Goal: Transaction & Acquisition: Purchase product/service

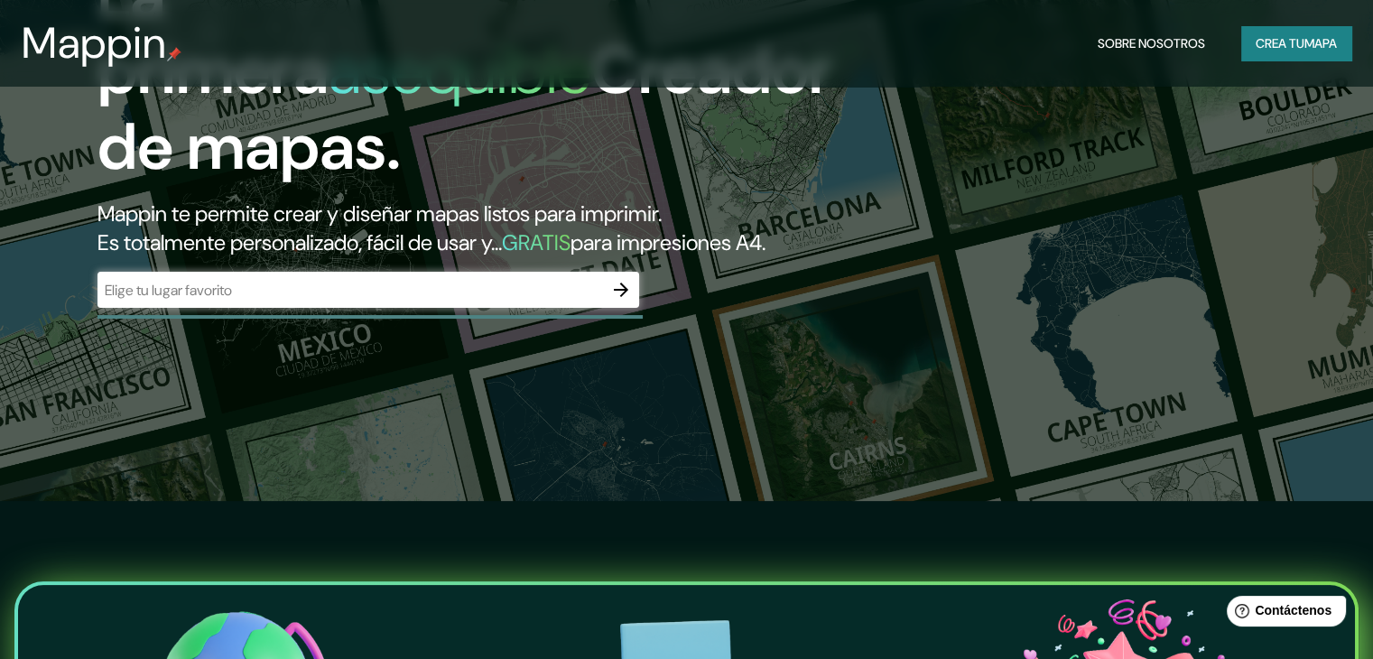
click at [555, 304] on div "​" at bounding box center [369, 290] width 542 height 36
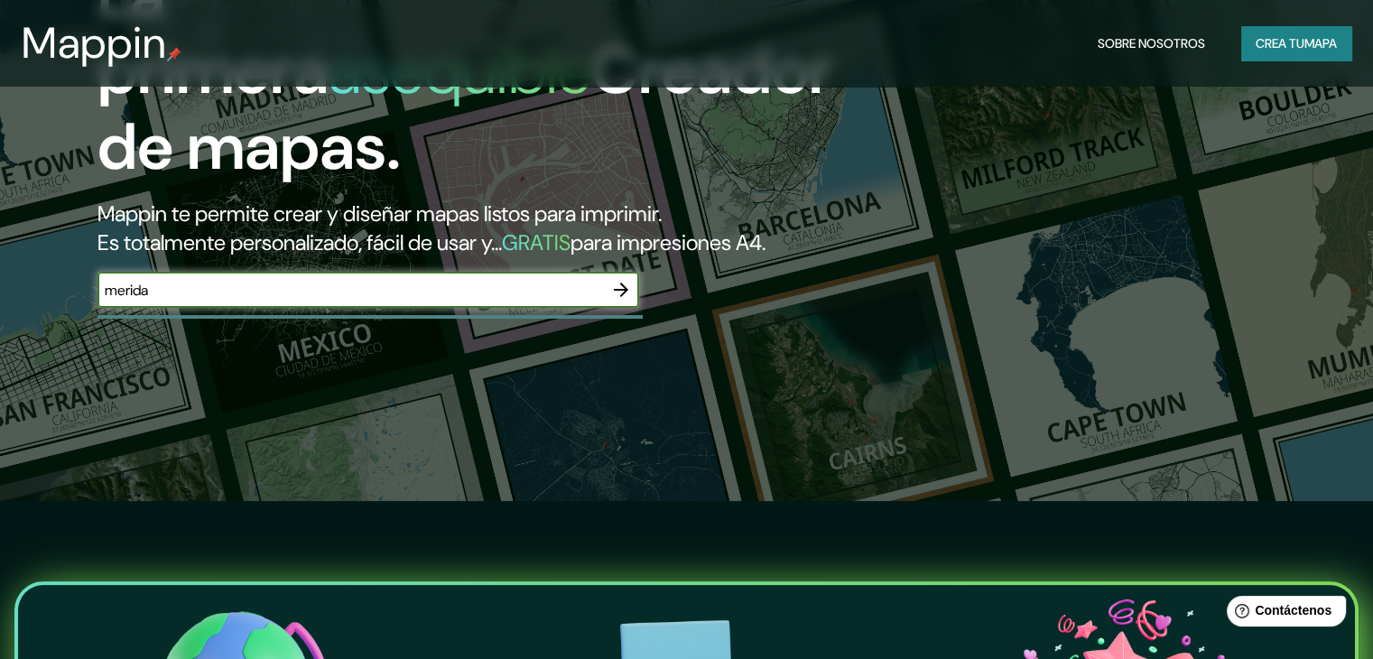
type input "merida yucatan"
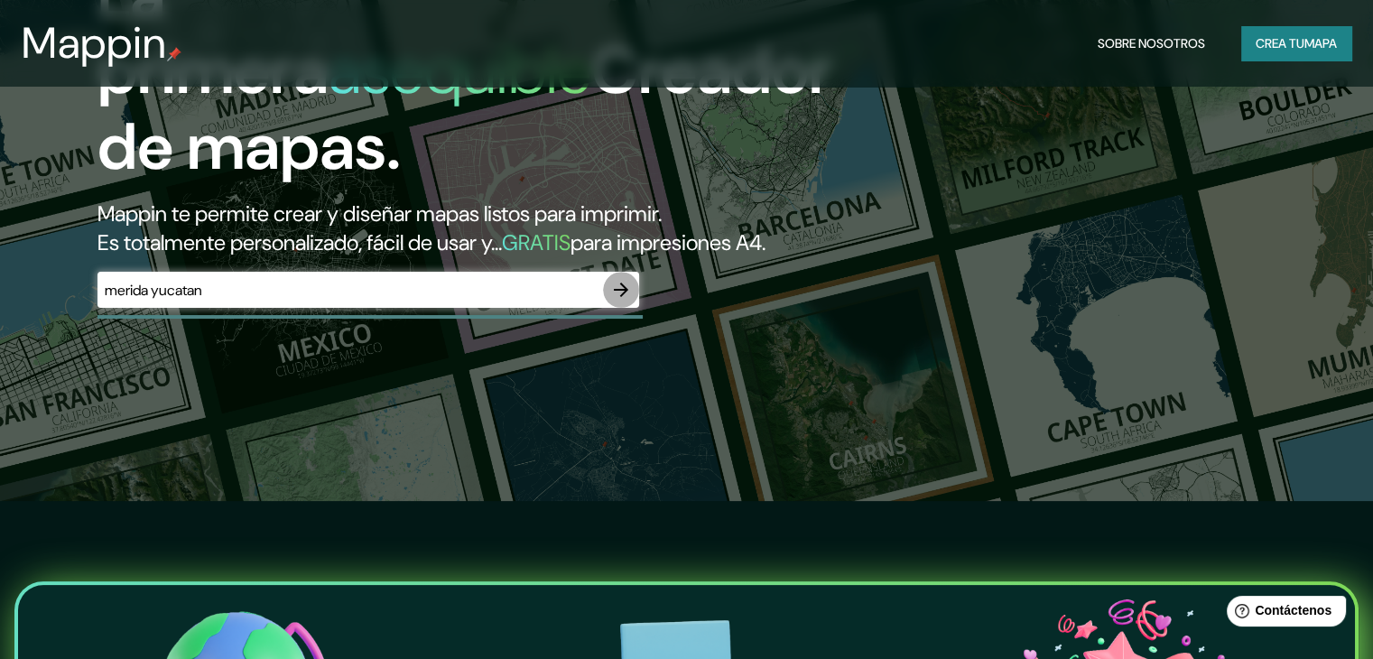
click at [613, 301] on icon "button" at bounding box center [621, 290] width 22 height 22
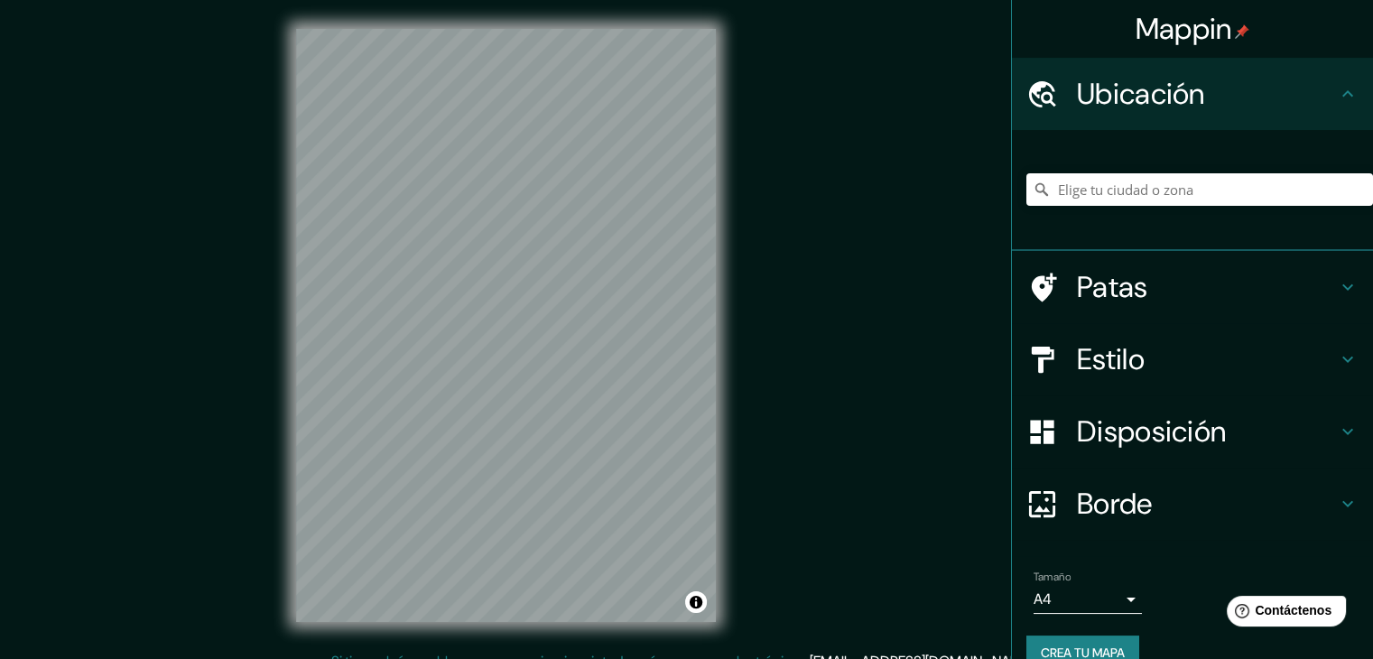
scroll to position [32, 0]
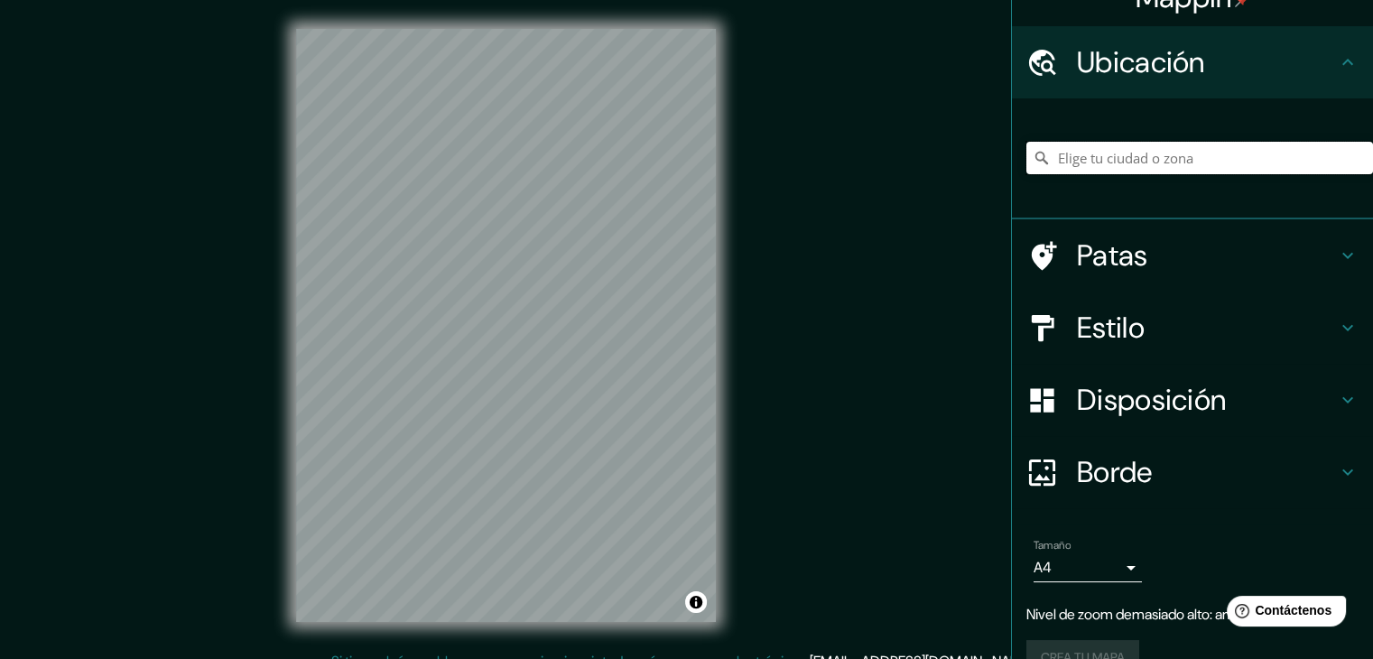
click at [1142, 161] on input "Elige tu ciudad o zona" at bounding box center [1200, 158] width 347 height 33
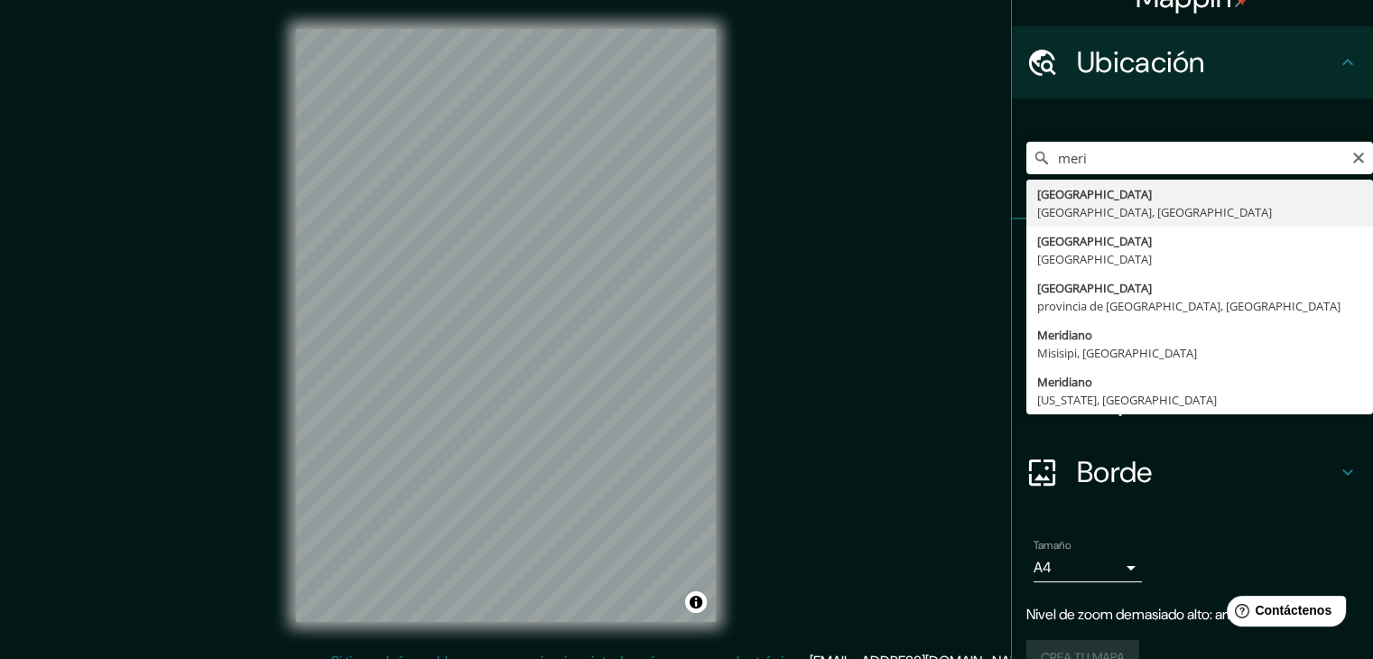
type input "[GEOGRAPHIC_DATA], [GEOGRAPHIC_DATA], [GEOGRAPHIC_DATA]"
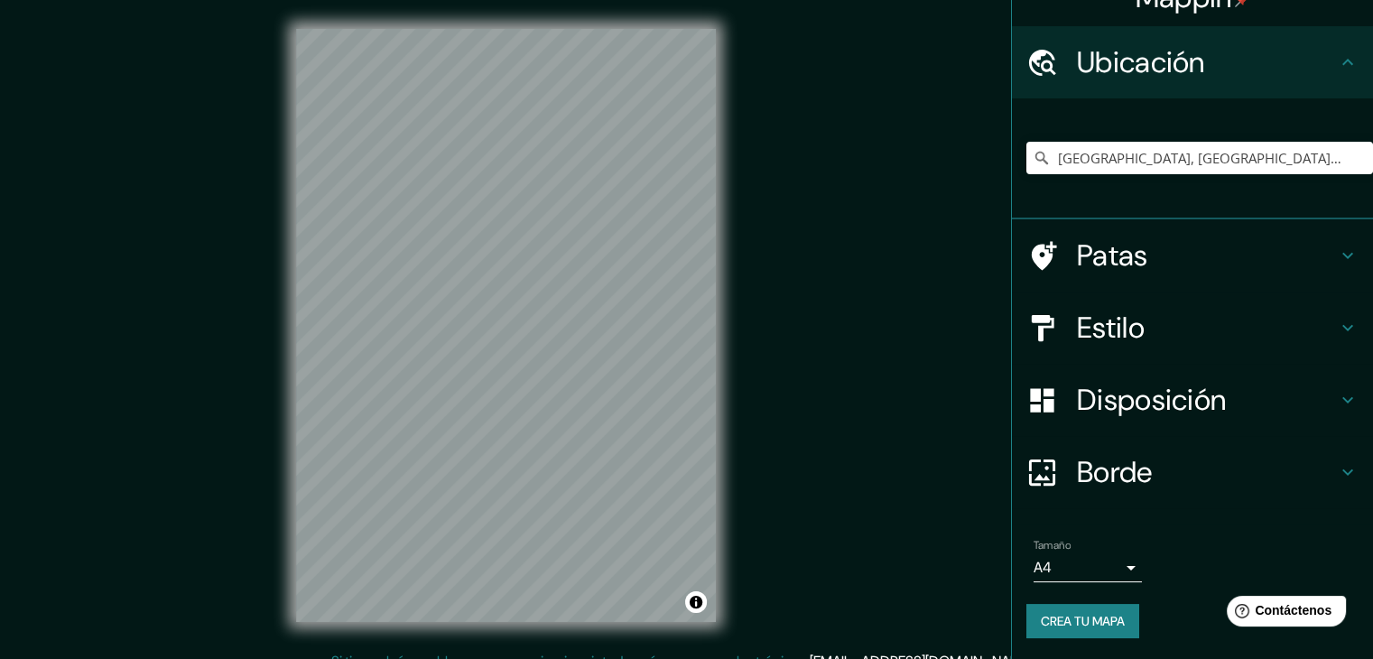
click at [1299, 387] on h4 "Disposición" at bounding box center [1207, 400] width 260 height 36
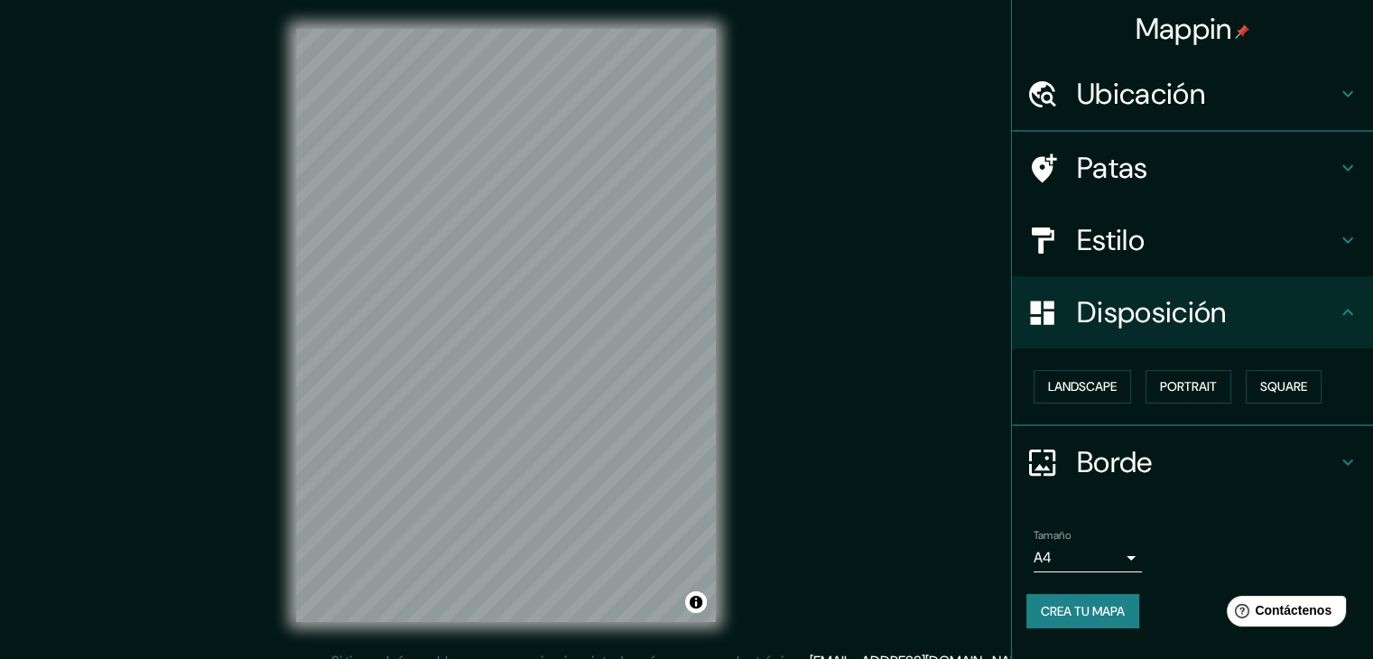
scroll to position [0, 0]
click at [1093, 388] on font "Paisaje" at bounding box center [1070, 387] width 45 height 16
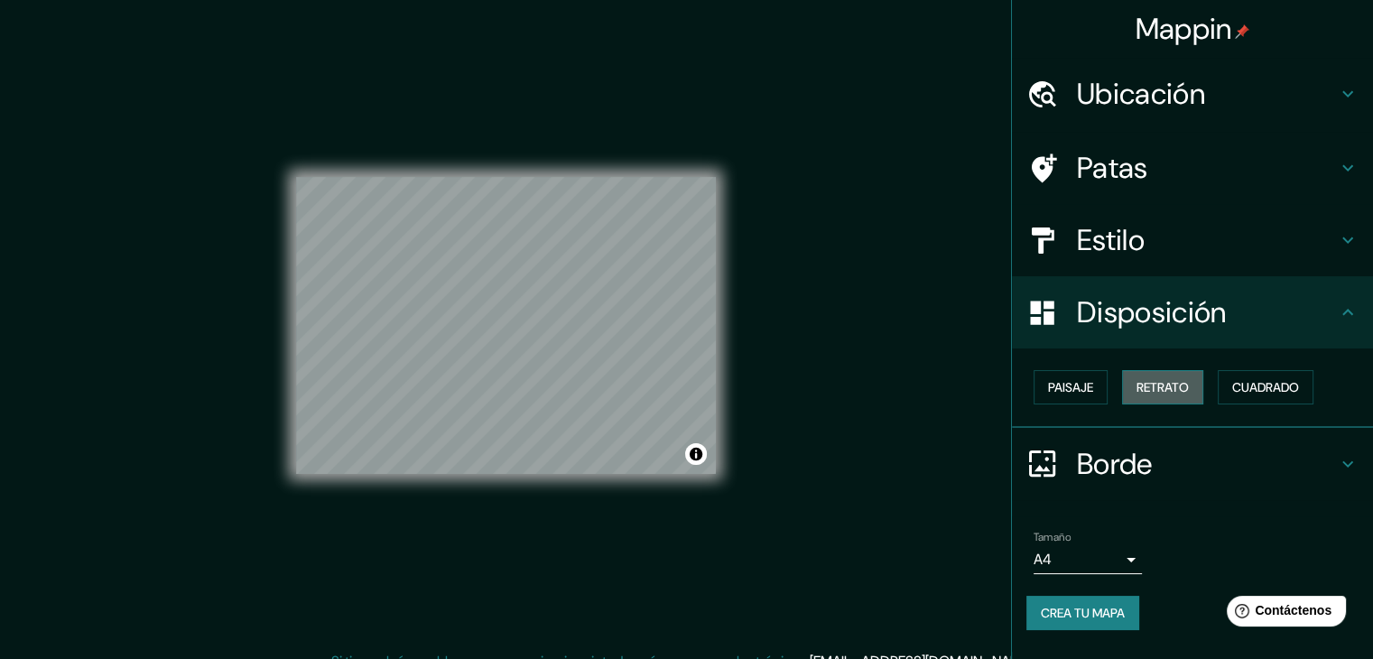
click at [1161, 386] on font "Retrato" at bounding box center [1163, 387] width 52 height 16
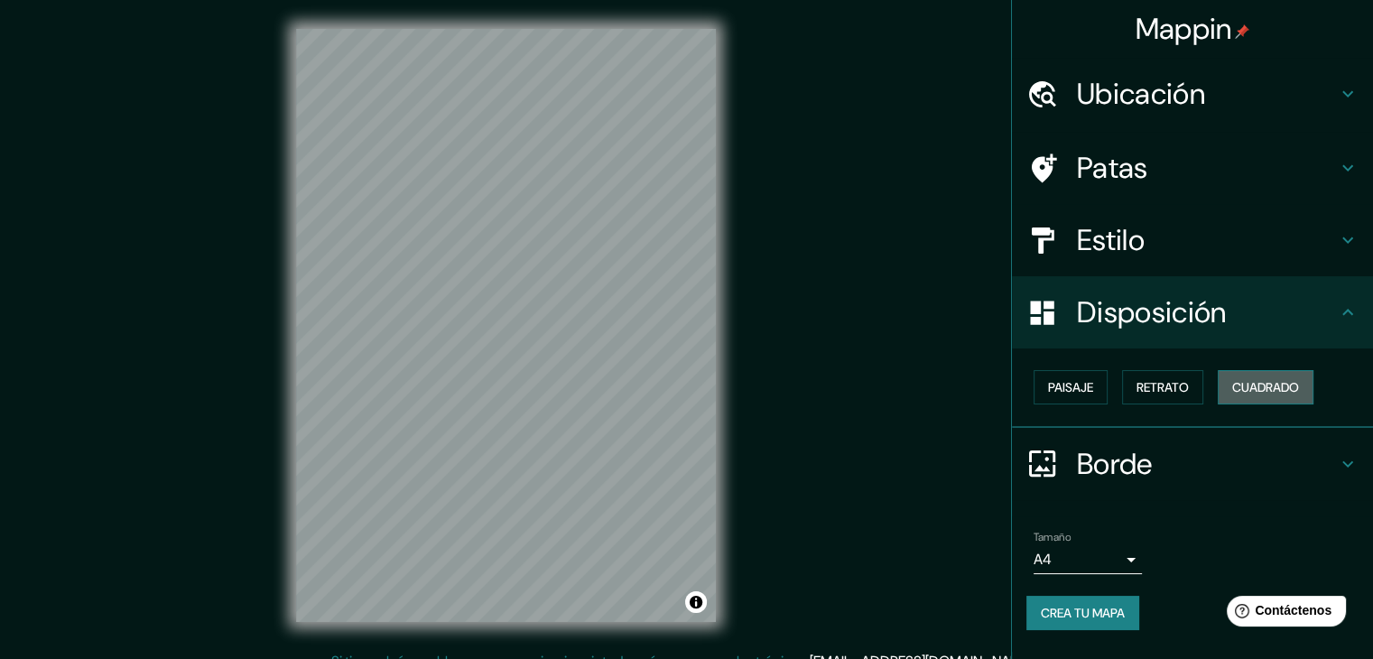
click at [1249, 387] on font "Cuadrado" at bounding box center [1265, 387] width 67 height 16
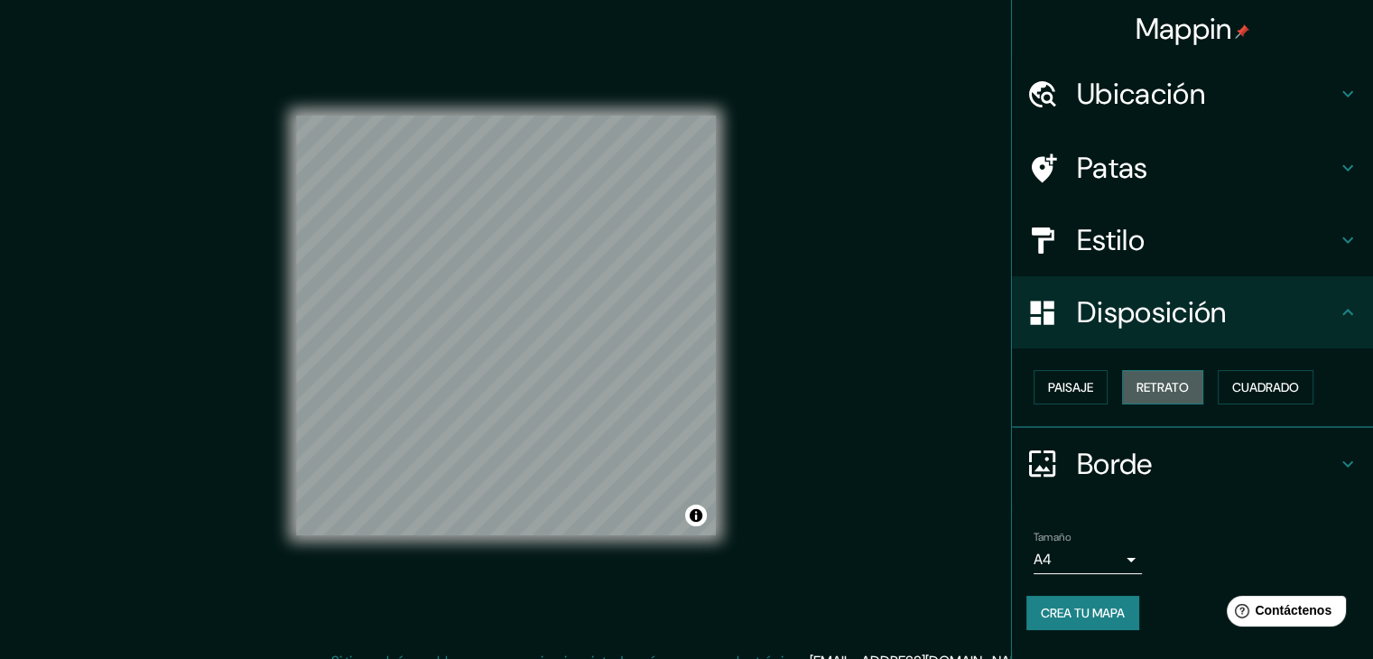
click at [1175, 373] on button "Retrato" at bounding box center [1162, 387] width 81 height 34
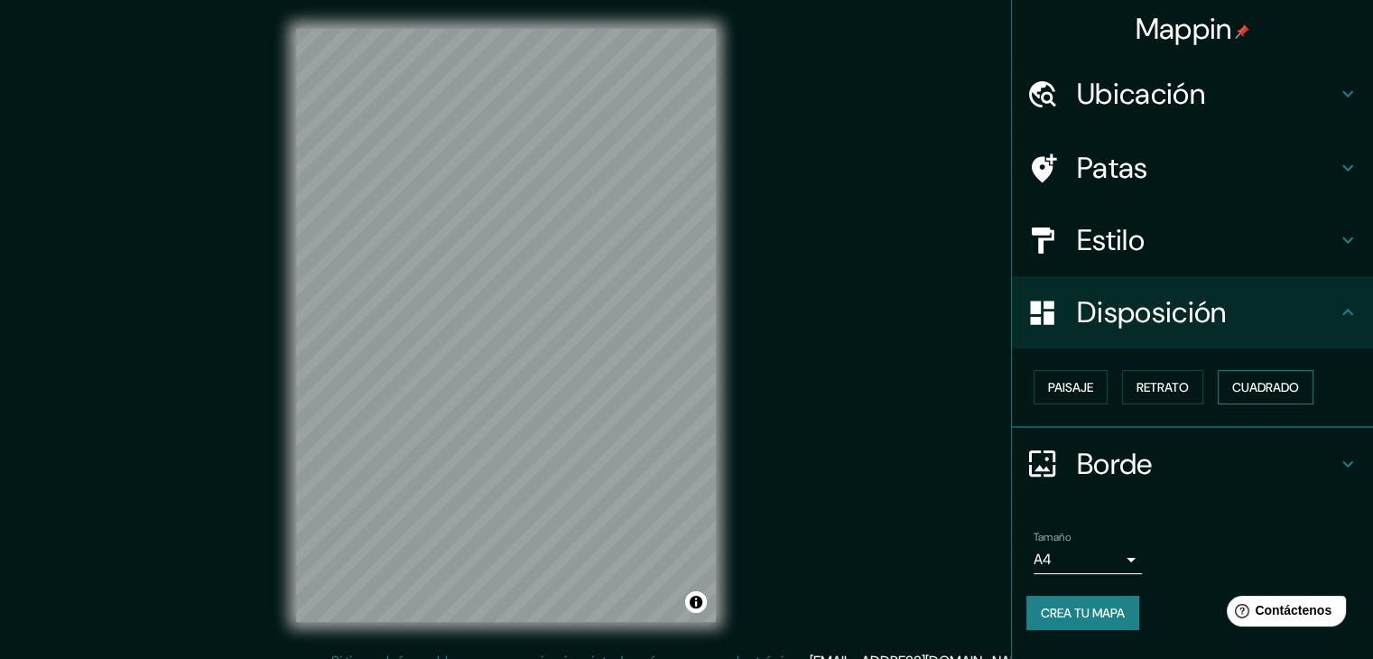
click at [1267, 376] on font "Cuadrado" at bounding box center [1265, 387] width 67 height 23
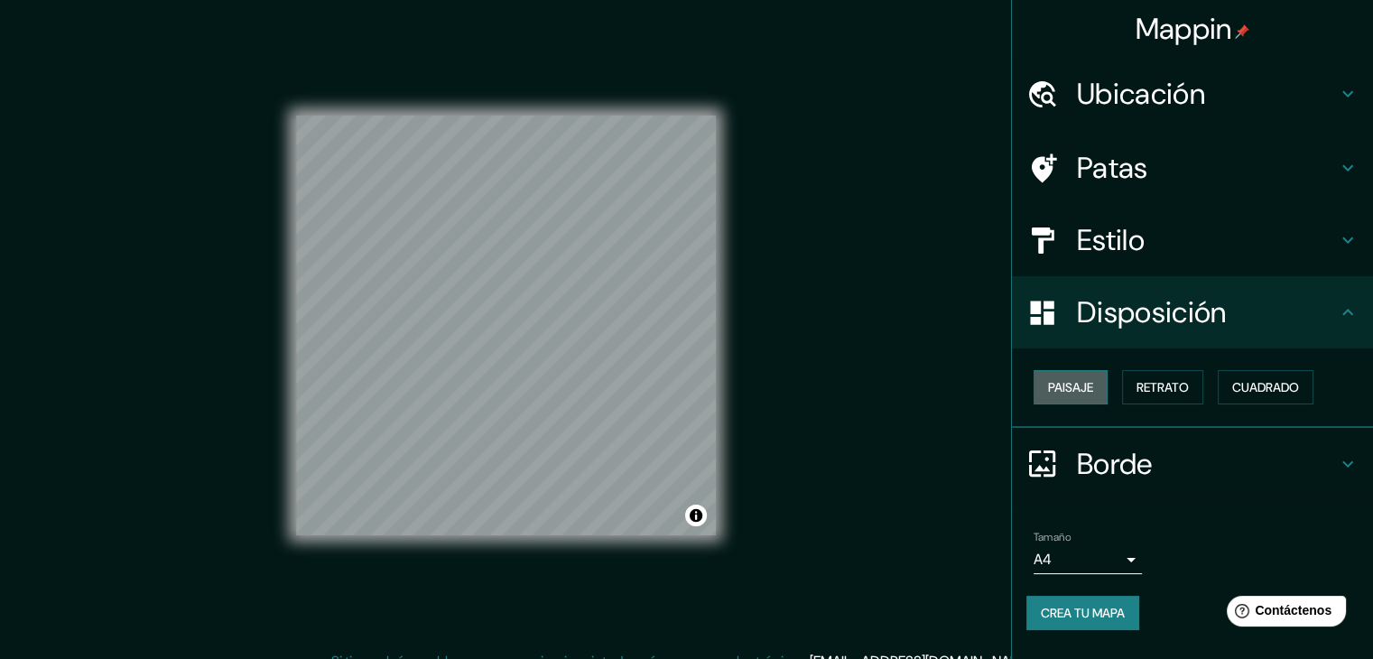
click at [1080, 384] on font "Paisaje" at bounding box center [1070, 387] width 45 height 16
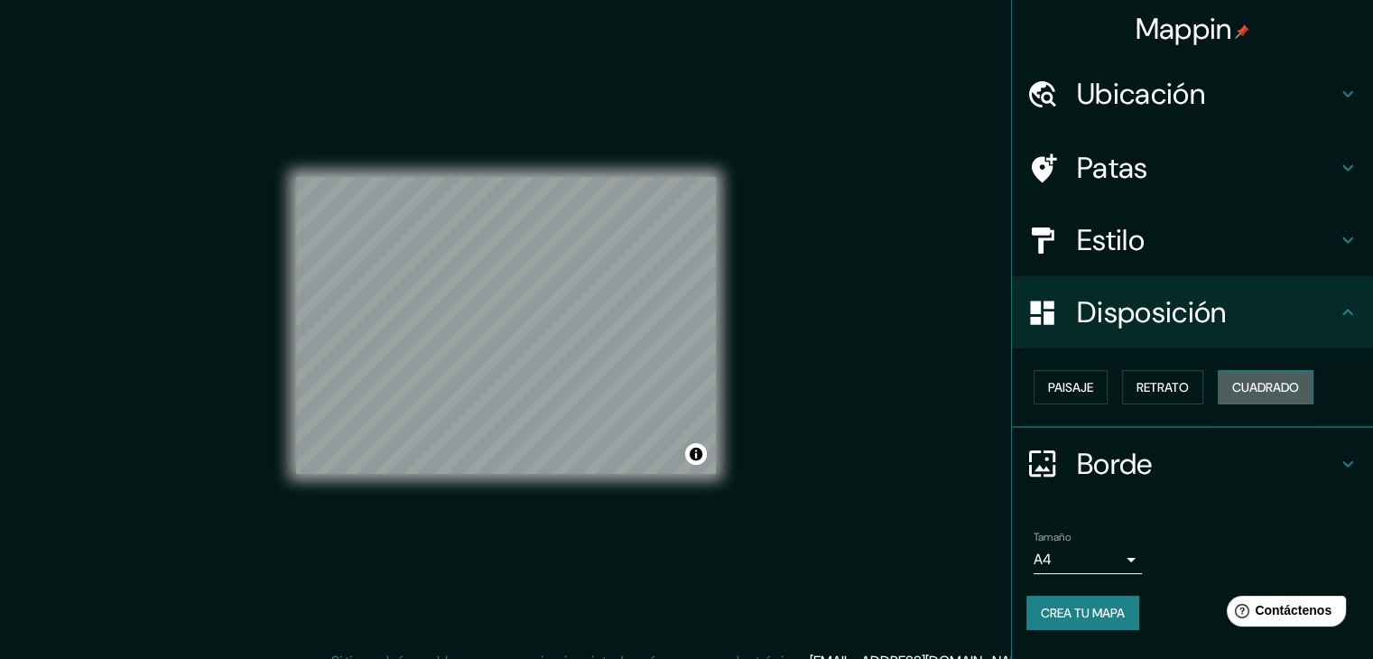
click at [1269, 391] on font "Cuadrado" at bounding box center [1265, 387] width 67 height 16
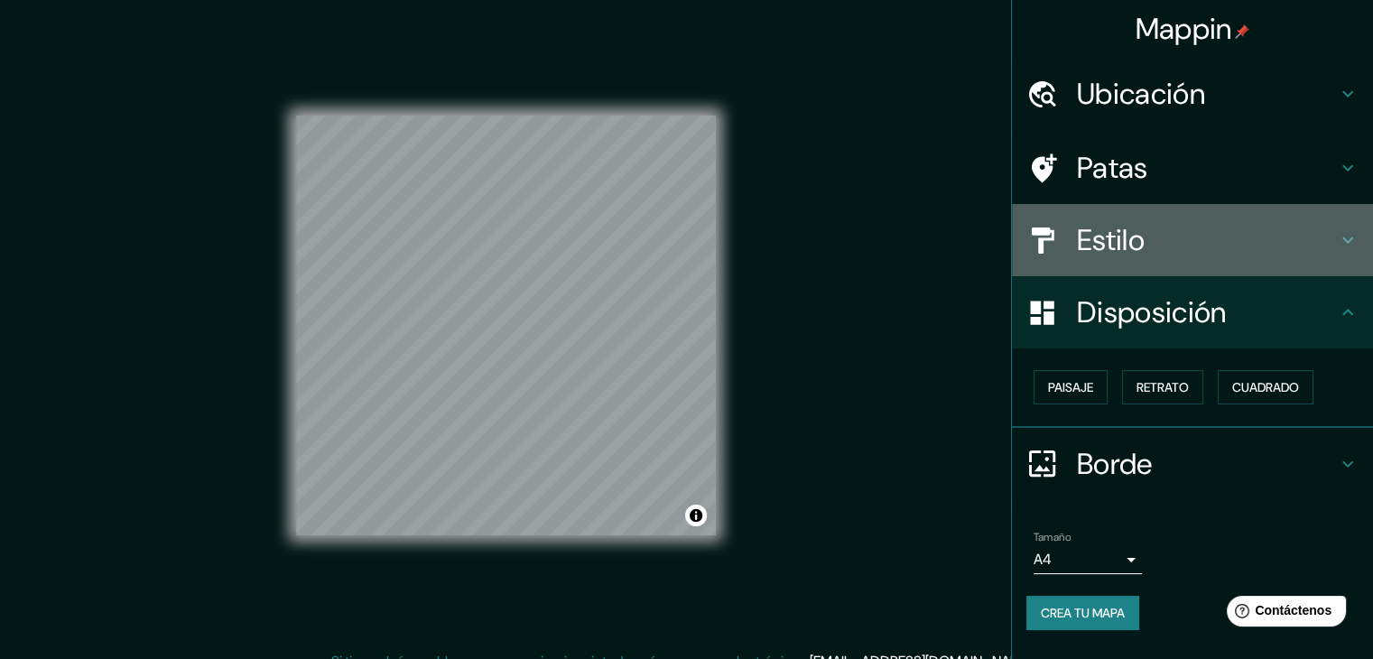
click at [1318, 239] on h4 "Estilo" at bounding box center [1207, 240] width 260 height 36
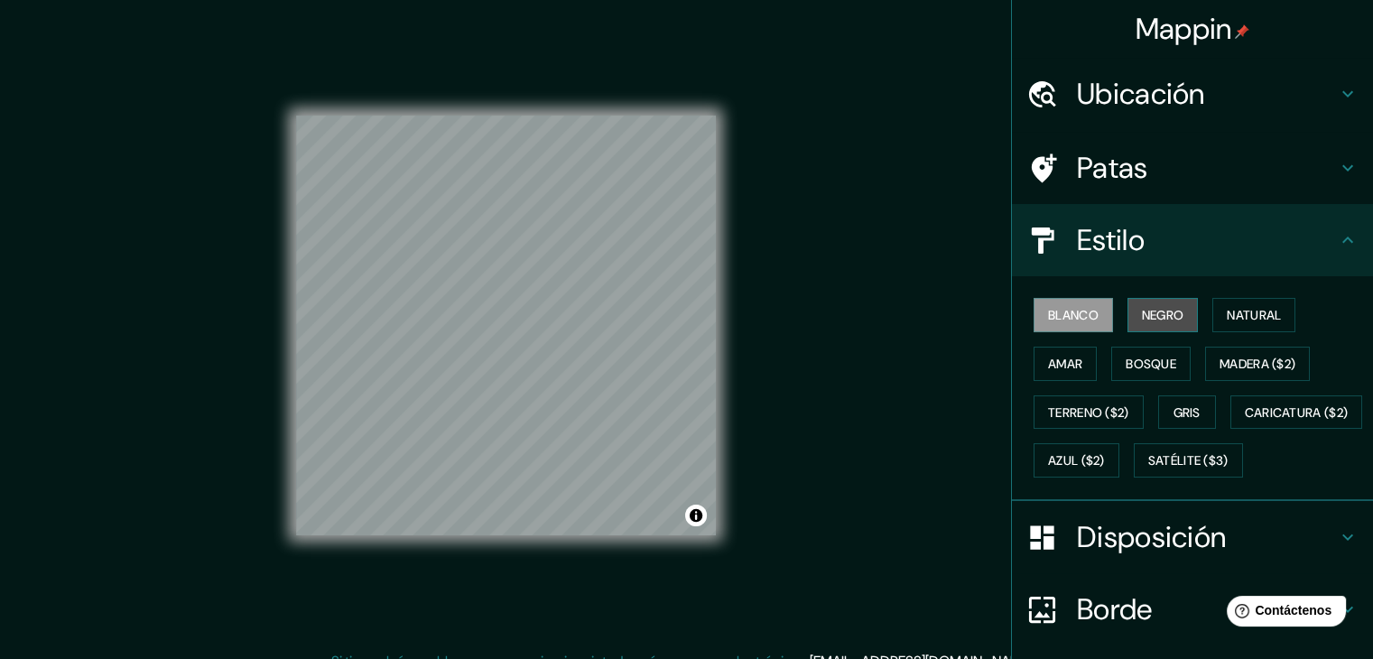
click at [1156, 313] on font "Negro" at bounding box center [1163, 315] width 42 height 16
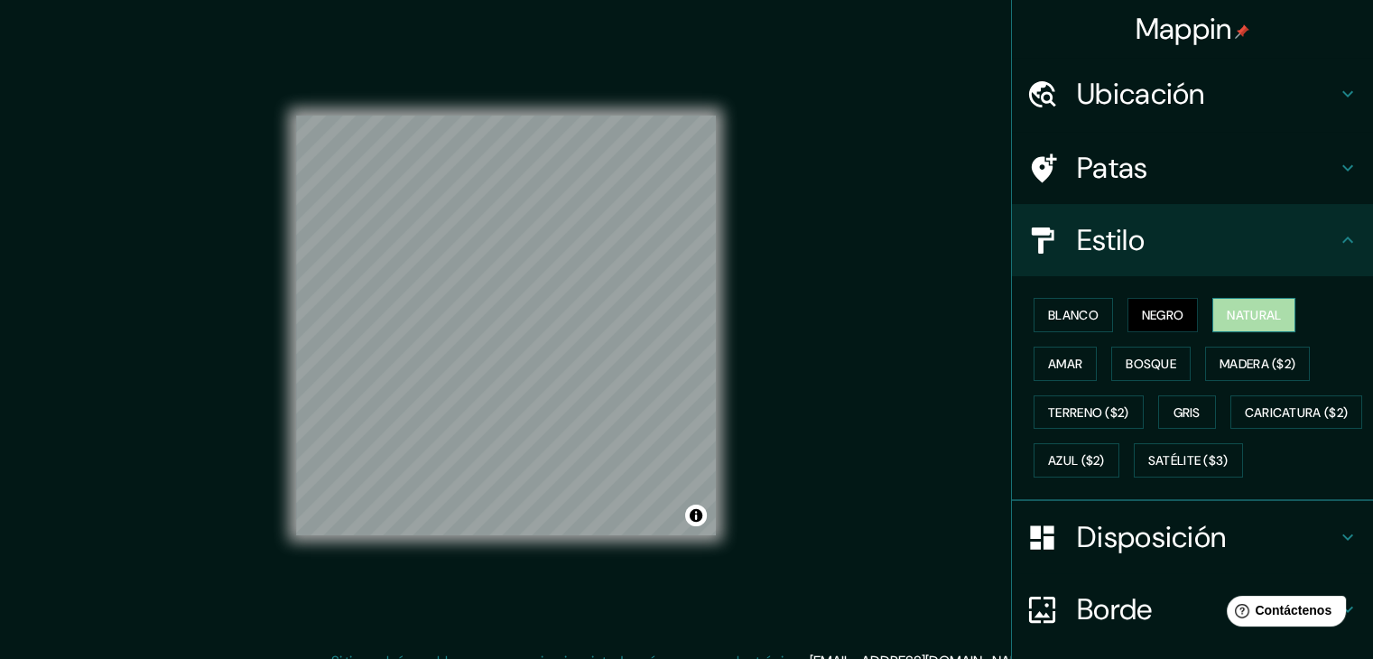
click at [1239, 303] on font "Natural" at bounding box center [1254, 314] width 54 height 23
click at [1133, 371] on font "Bosque" at bounding box center [1151, 363] width 51 height 23
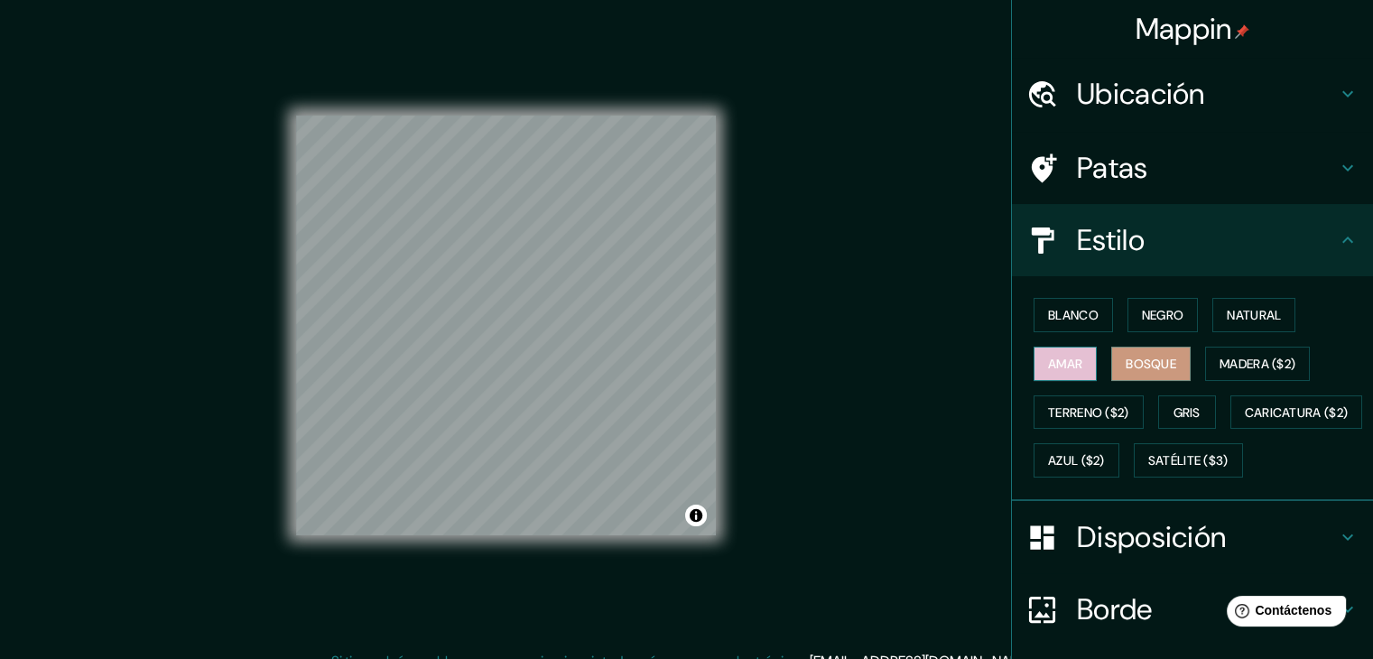
click at [1061, 369] on font "Amar" at bounding box center [1065, 364] width 34 height 16
click at [1240, 358] on font "Madera ($2)" at bounding box center [1258, 364] width 76 height 16
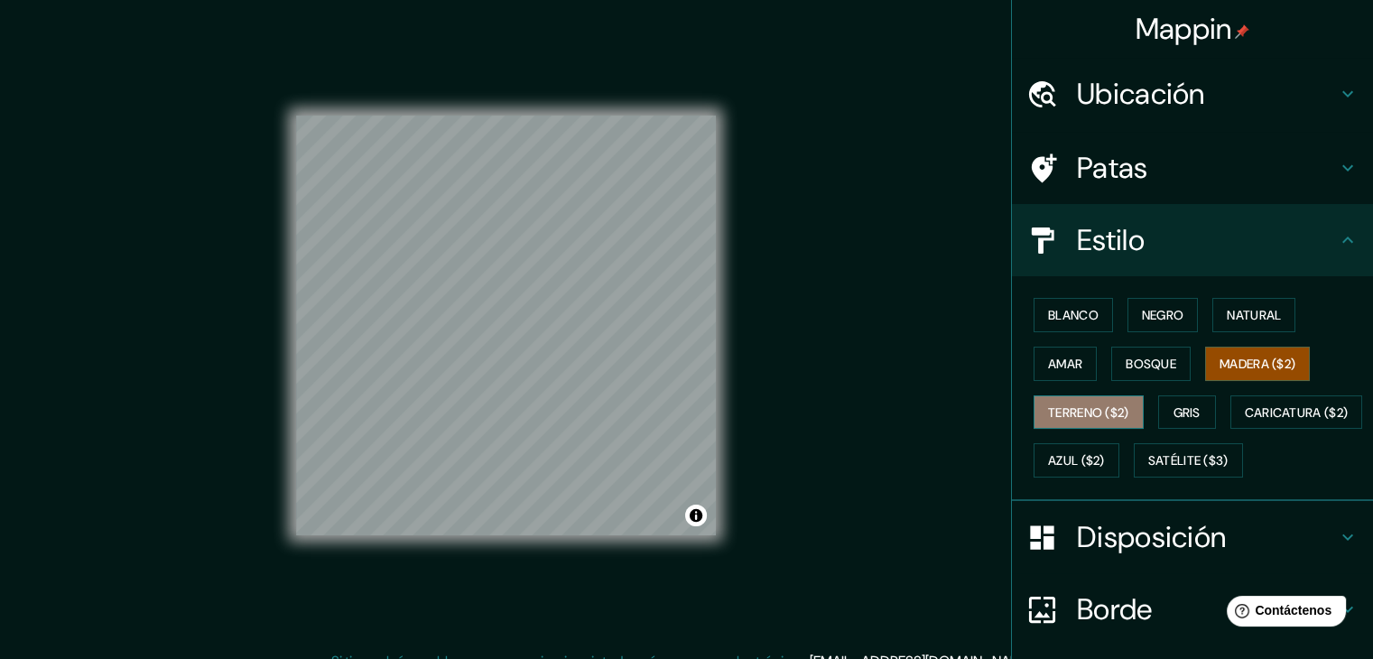
click at [1094, 404] on font "Terreno ($2)" at bounding box center [1088, 412] width 81 height 16
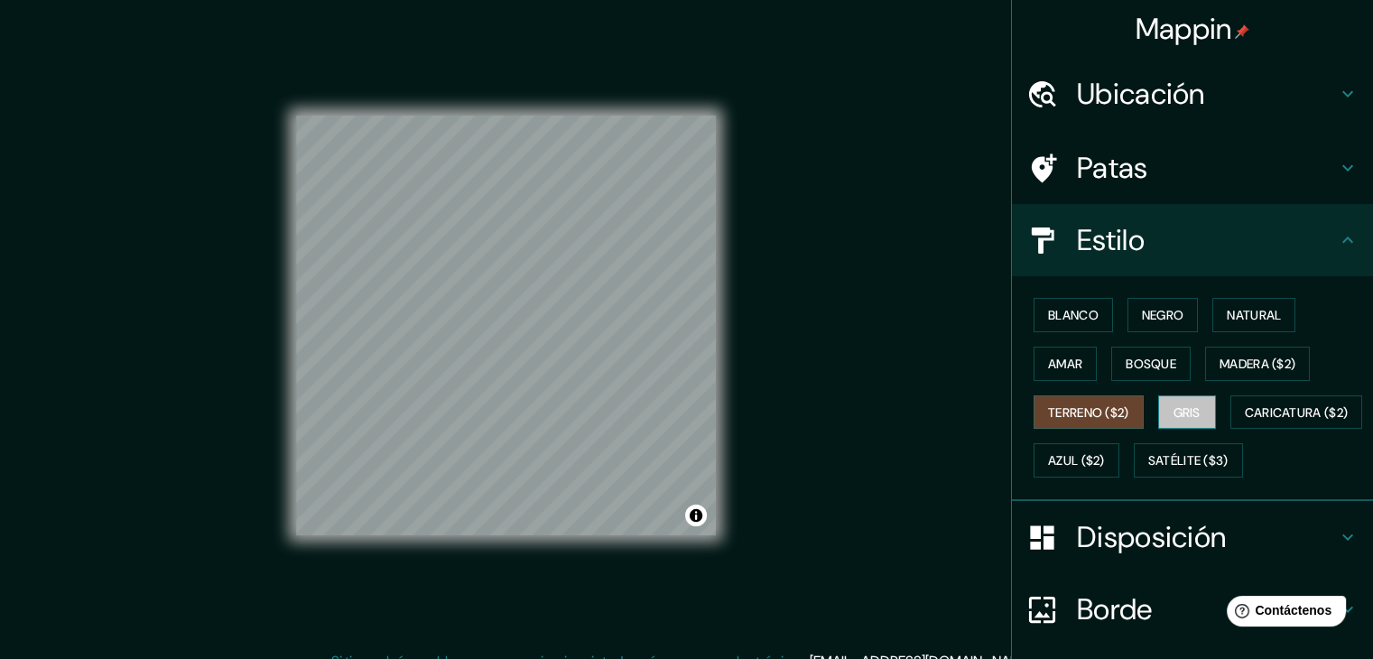
click at [1185, 406] on font "Gris" at bounding box center [1187, 412] width 27 height 16
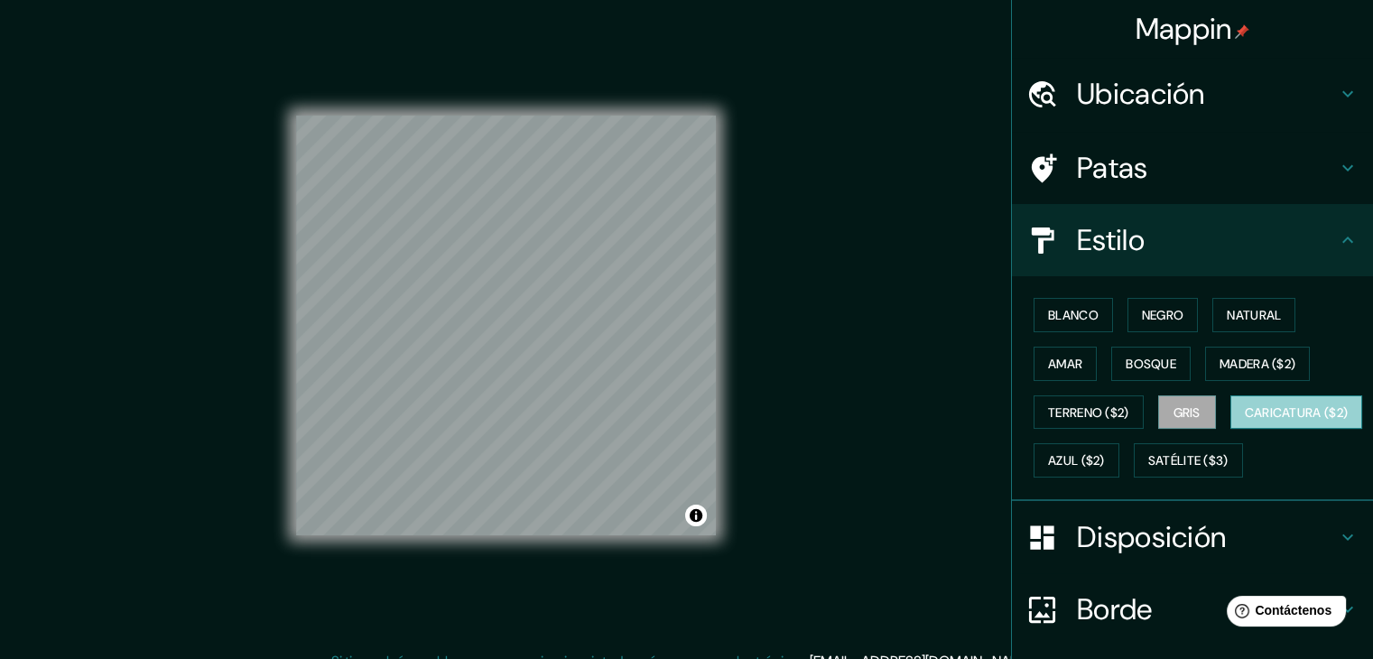
click at [1245, 421] on font "Caricatura ($2)" at bounding box center [1297, 412] width 104 height 16
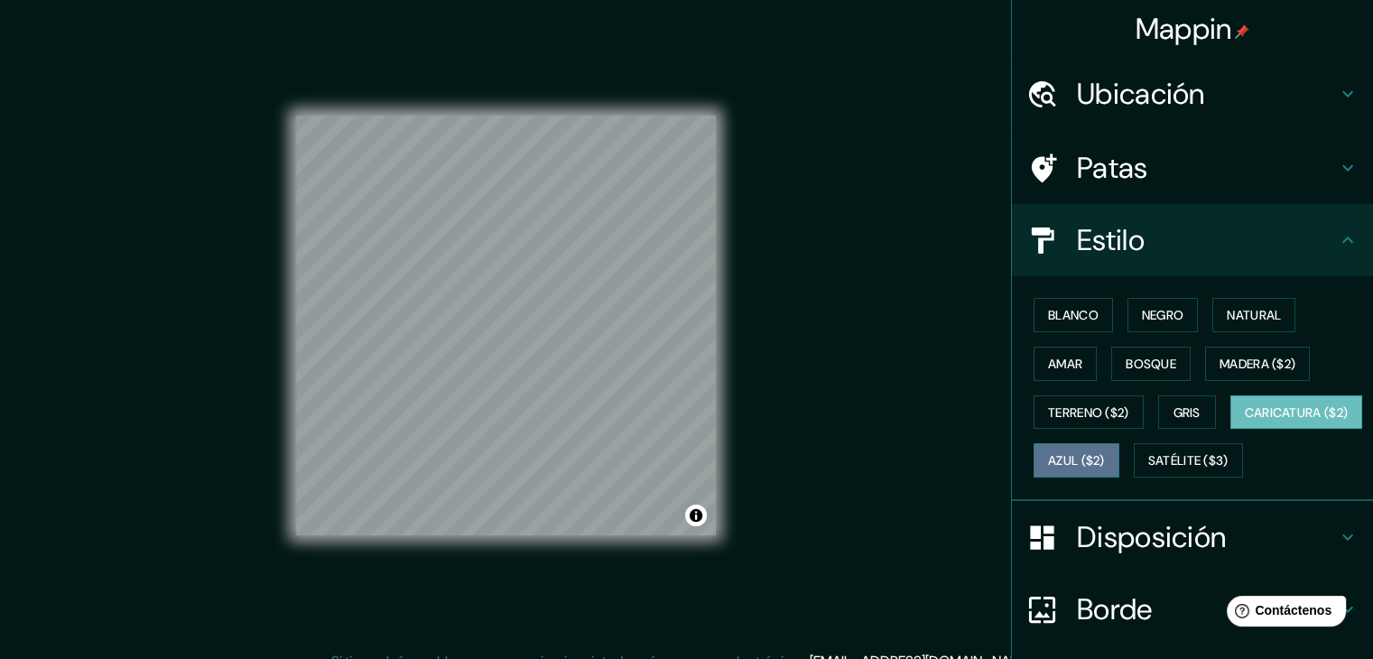
click at [1105, 460] on font "Azul ($2)" at bounding box center [1076, 461] width 57 height 16
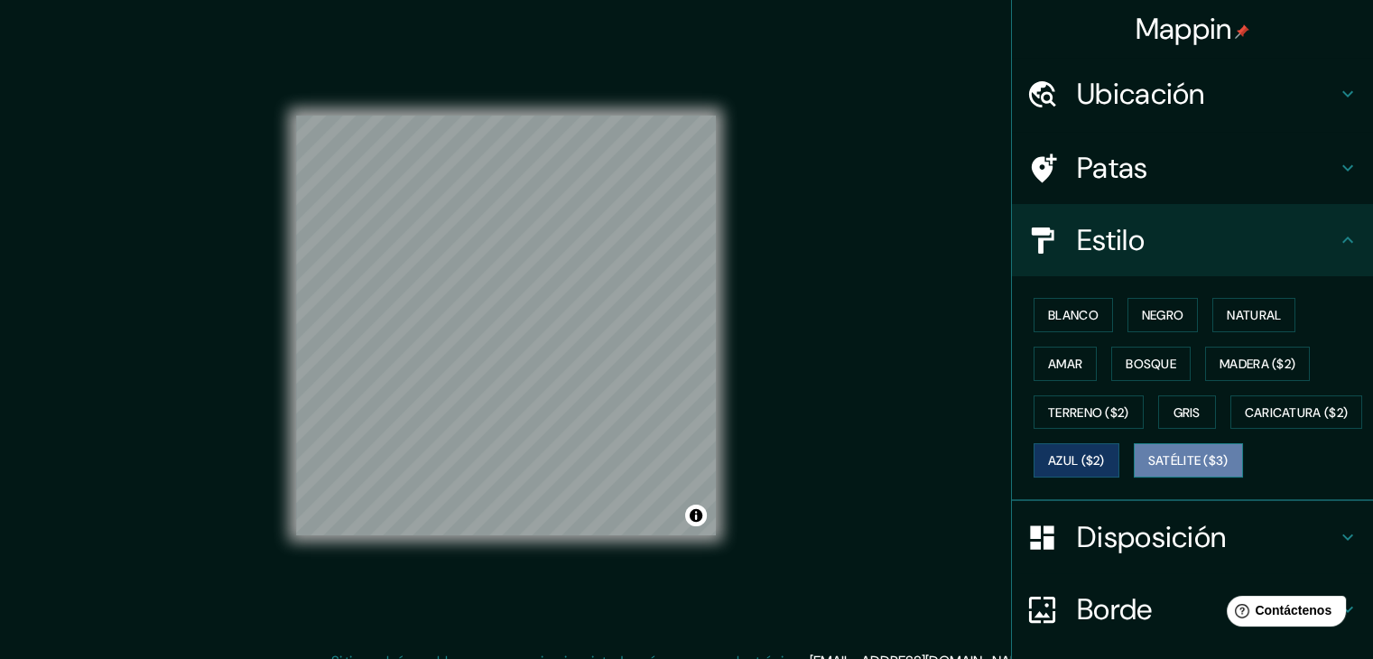
click at [1148, 469] on font "Satélite ($3)" at bounding box center [1188, 461] width 80 height 16
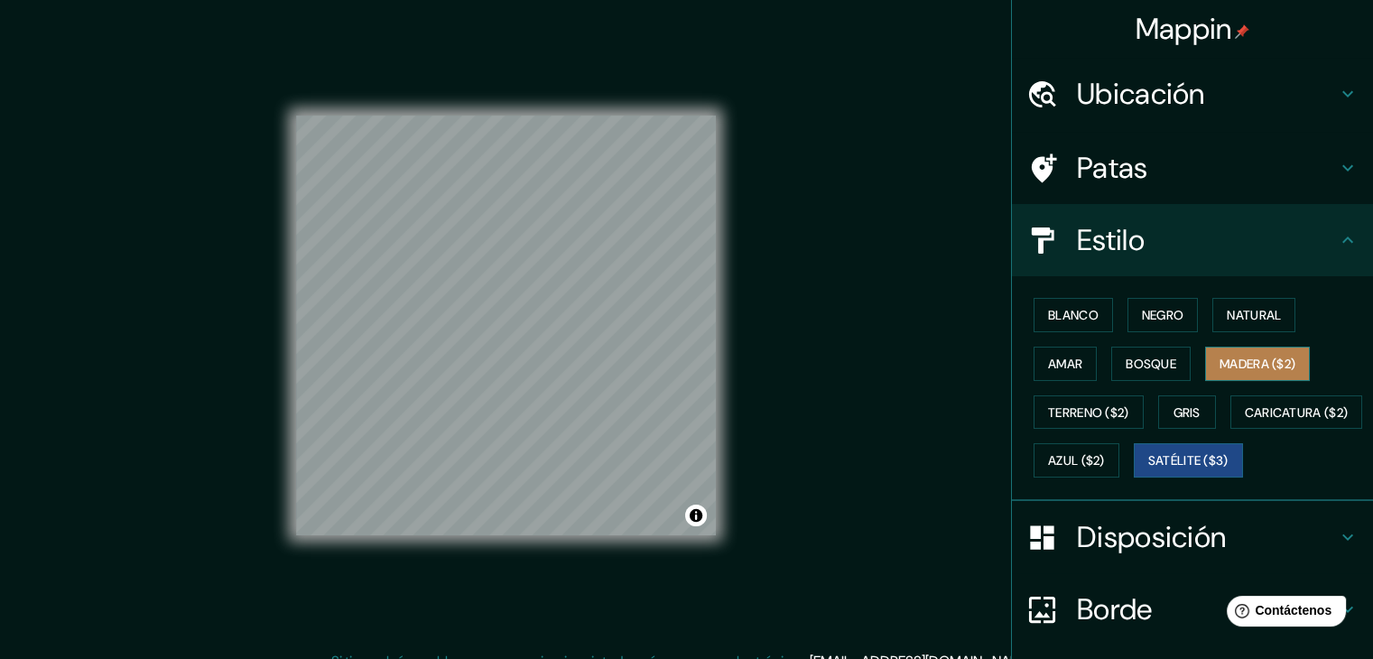
click at [1223, 360] on font "Madera ($2)" at bounding box center [1258, 364] width 76 height 16
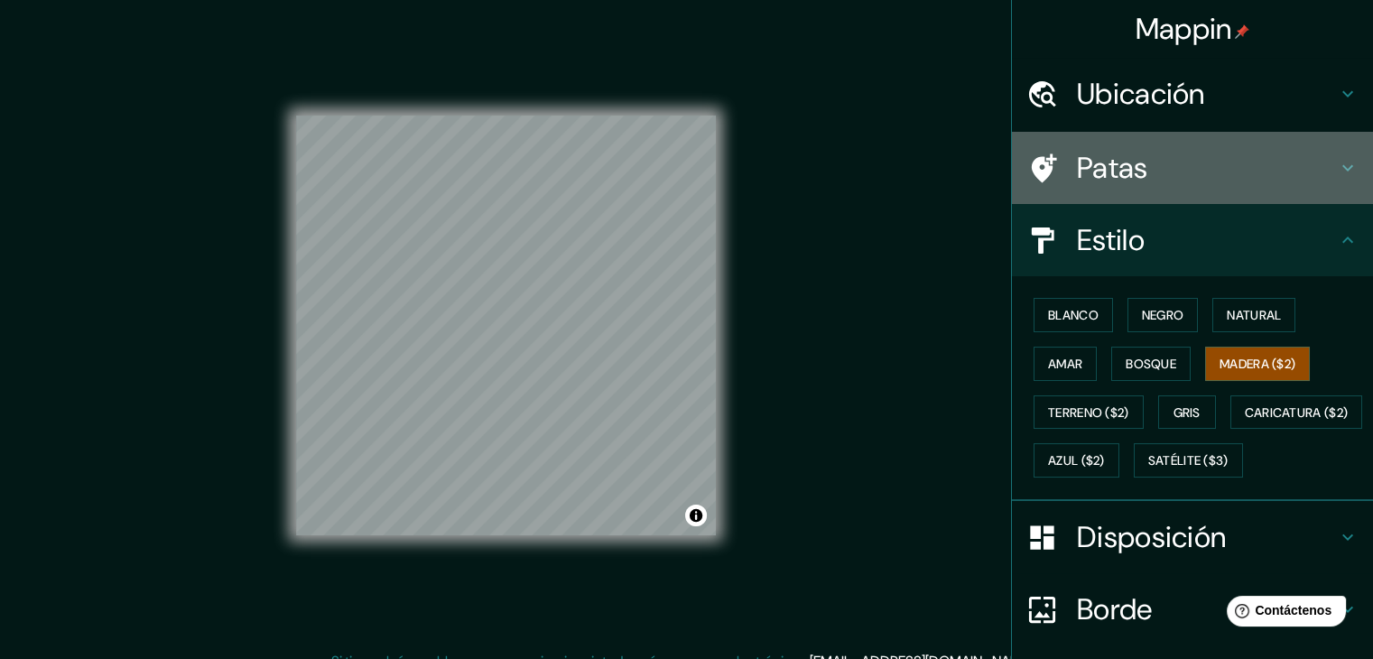
click at [1287, 174] on h4 "Patas" at bounding box center [1207, 168] width 260 height 36
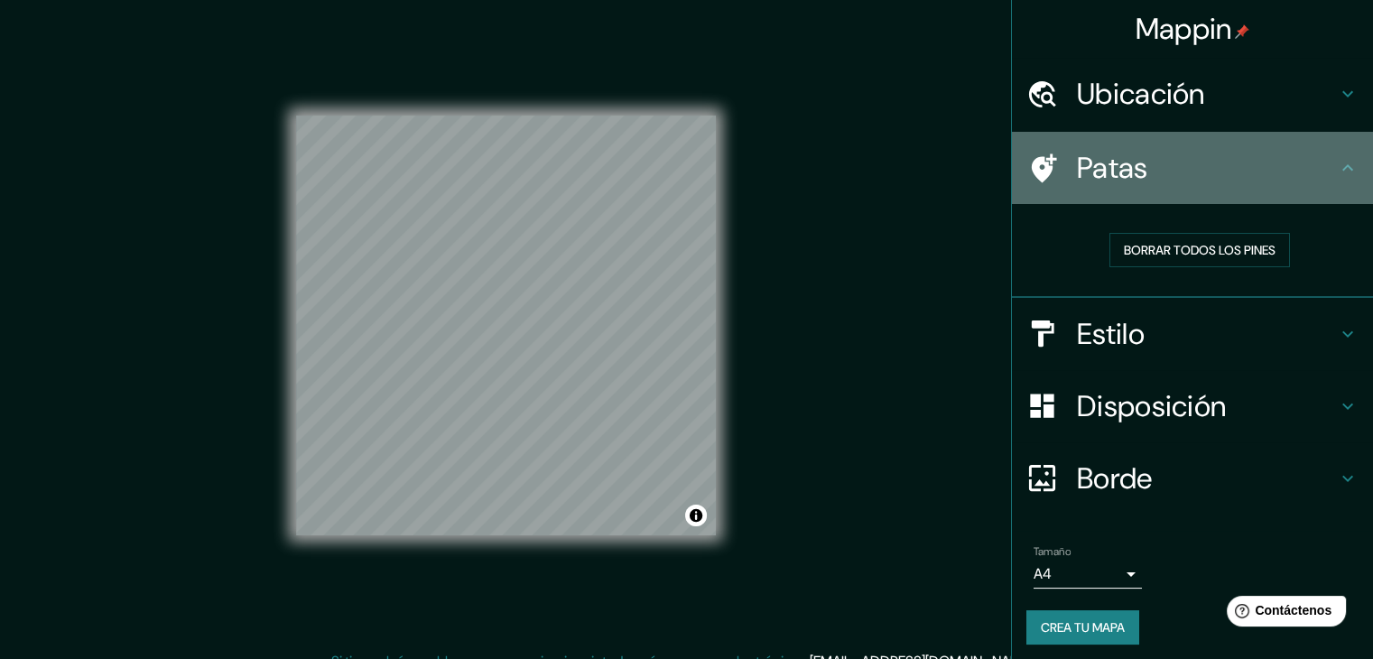
click at [1158, 169] on h4 "Patas" at bounding box center [1207, 168] width 260 height 36
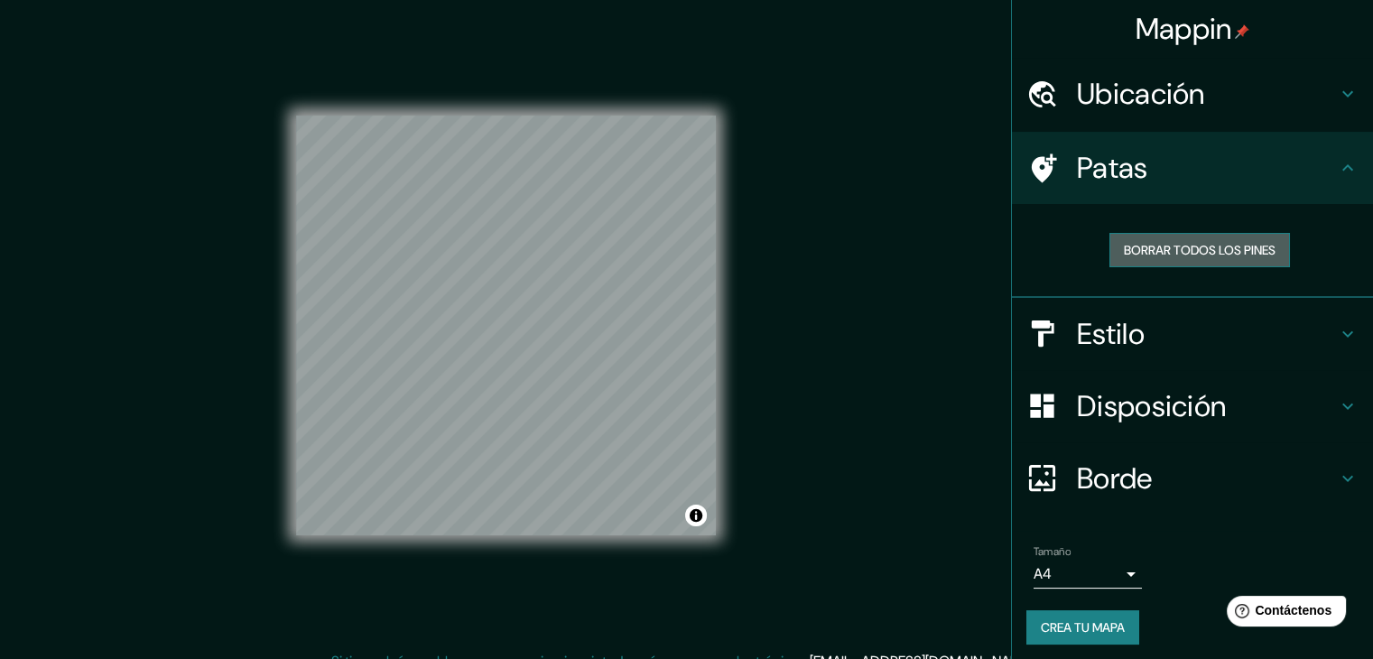
click at [1182, 249] on font "Borrar todos los pines" at bounding box center [1200, 250] width 152 height 16
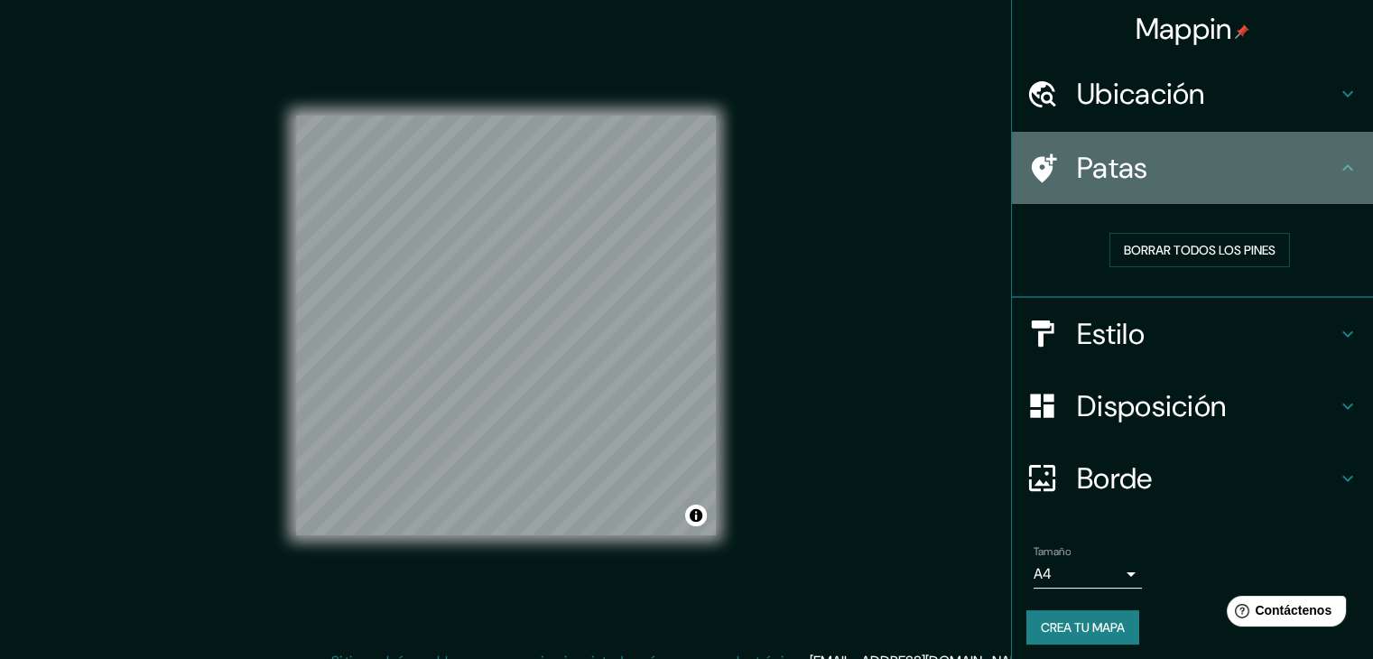
click at [1269, 157] on h4 "Patas" at bounding box center [1207, 168] width 260 height 36
click at [1347, 168] on div "Patas" at bounding box center [1192, 168] width 361 height 72
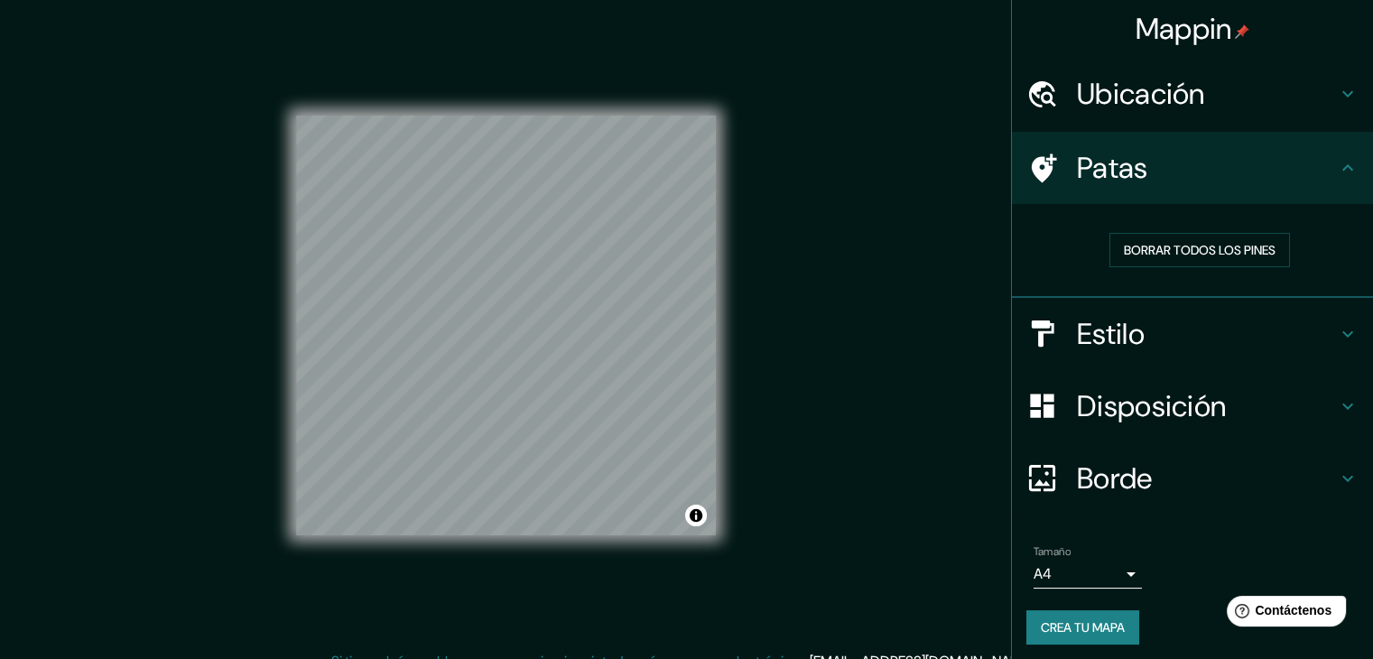
click at [1343, 169] on icon at bounding box center [1348, 167] width 11 height 6
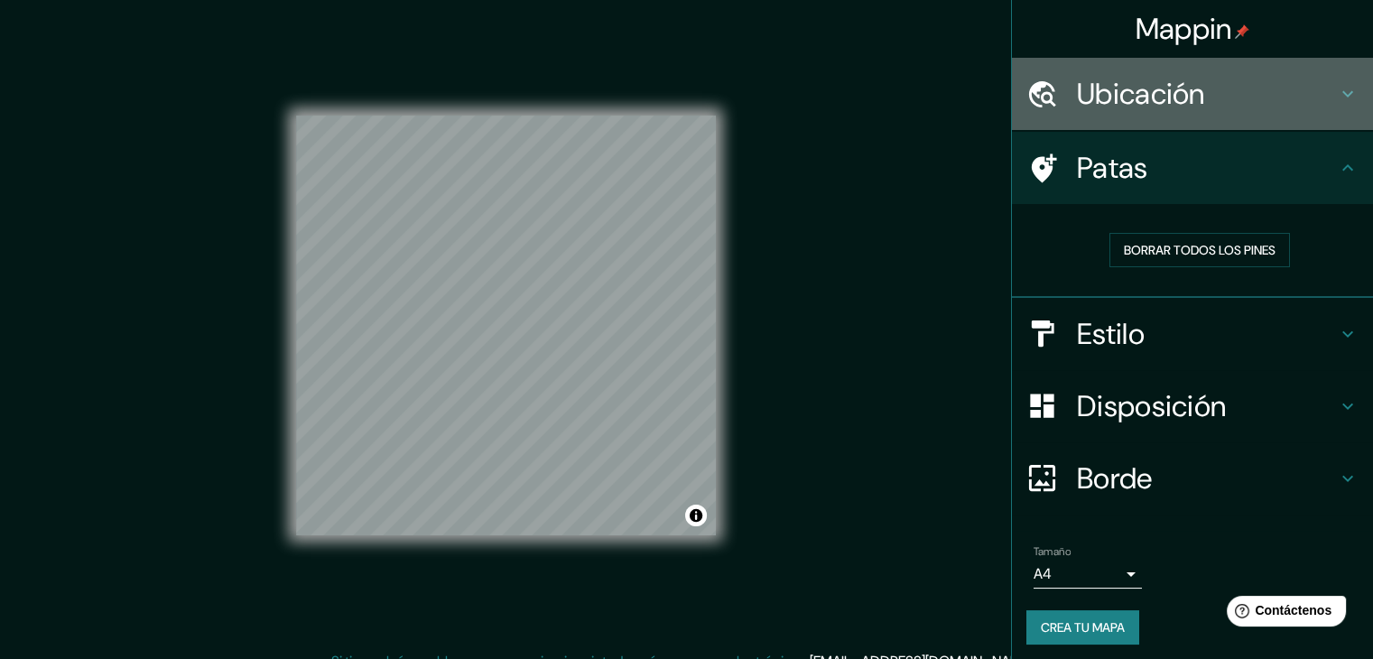
click at [1337, 102] on icon at bounding box center [1348, 94] width 22 height 22
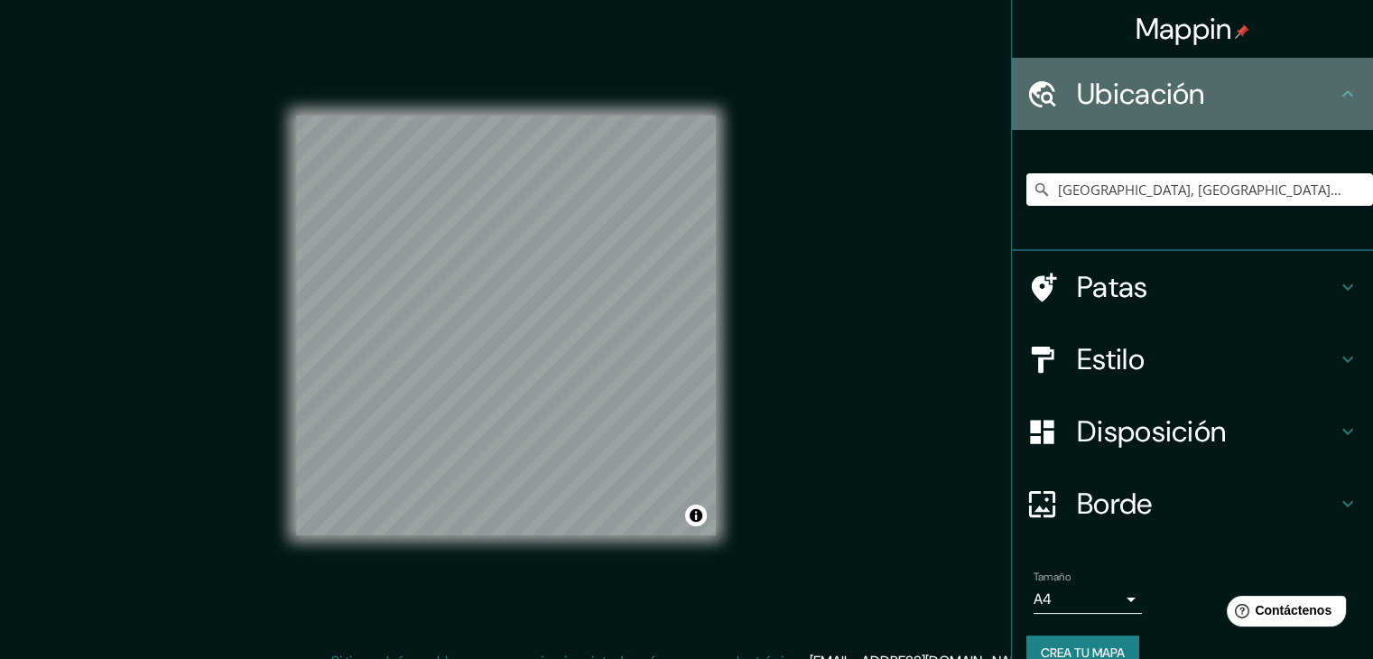
click at [1337, 102] on icon at bounding box center [1348, 94] width 22 height 22
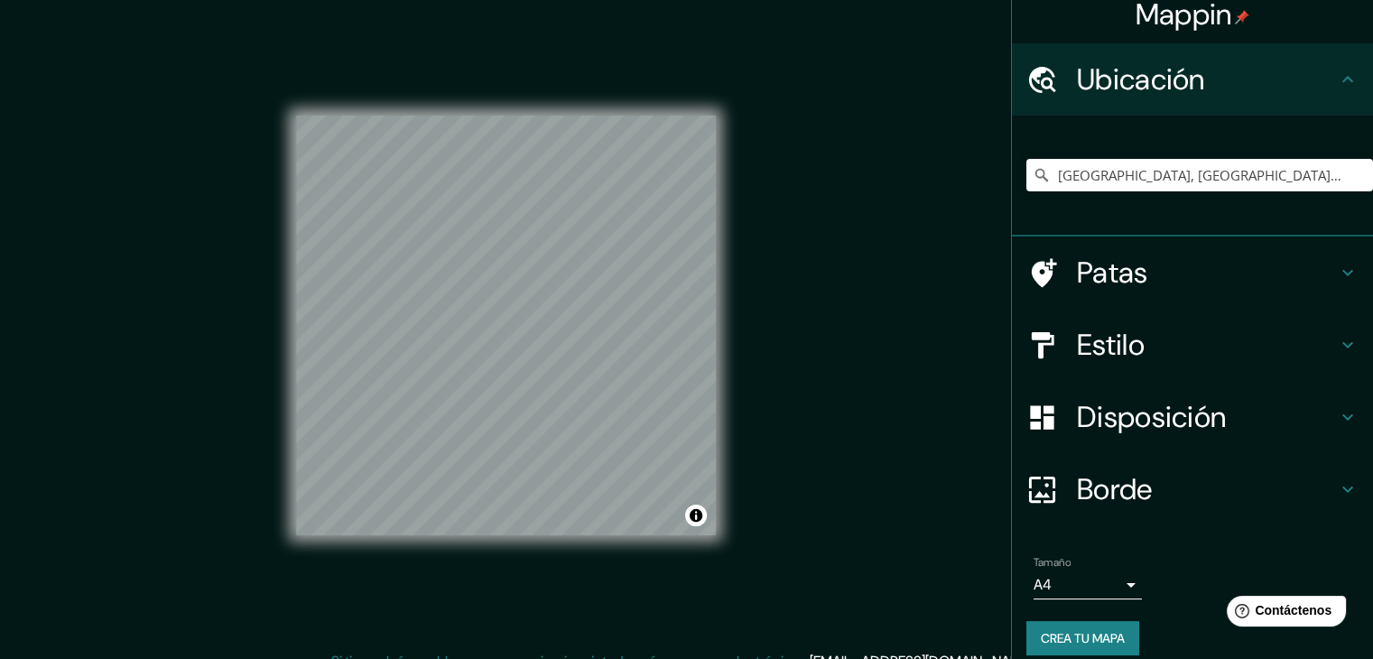
scroll to position [32, 0]
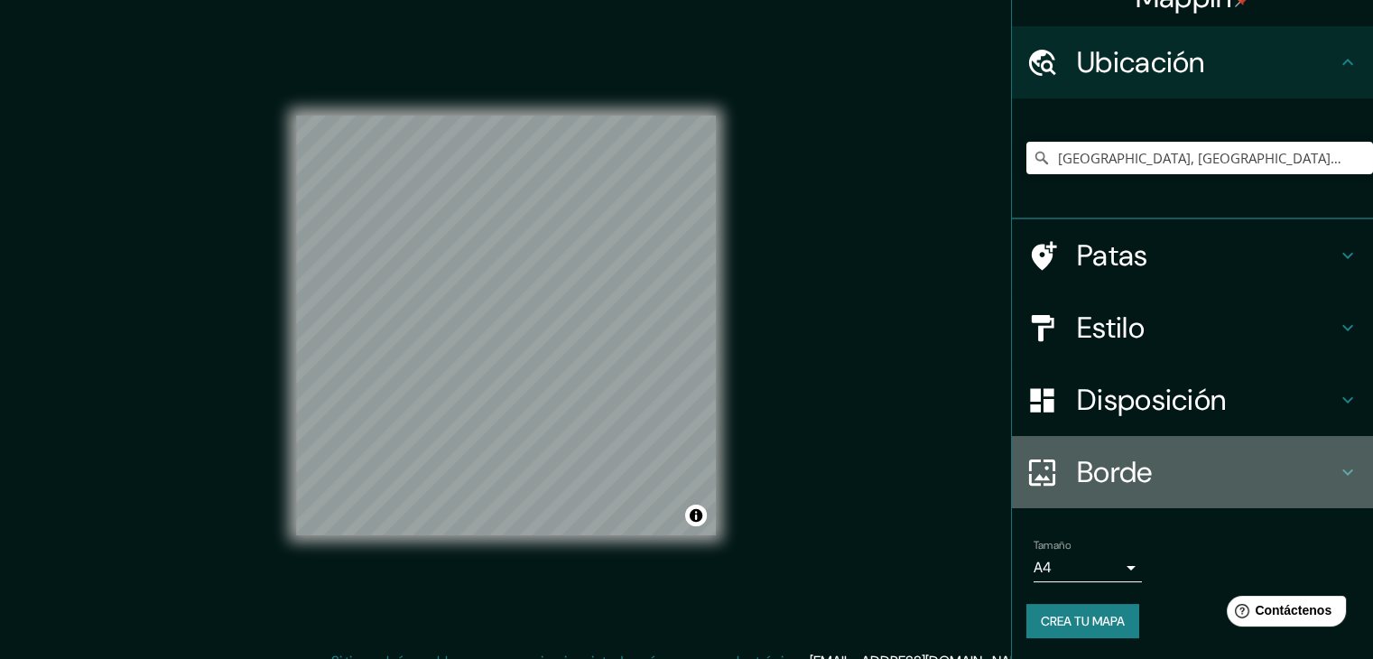
click at [1322, 466] on h4 "Borde" at bounding box center [1207, 472] width 260 height 36
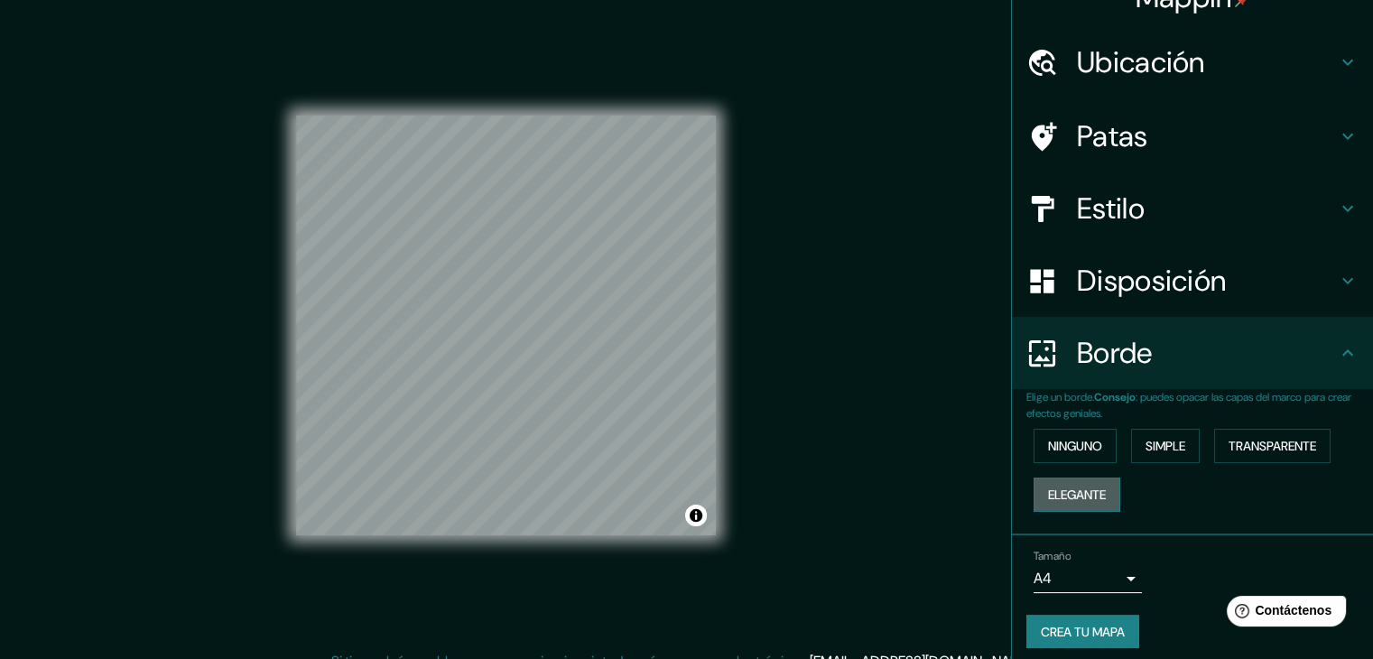
click at [1084, 487] on font "Elegante" at bounding box center [1077, 495] width 58 height 16
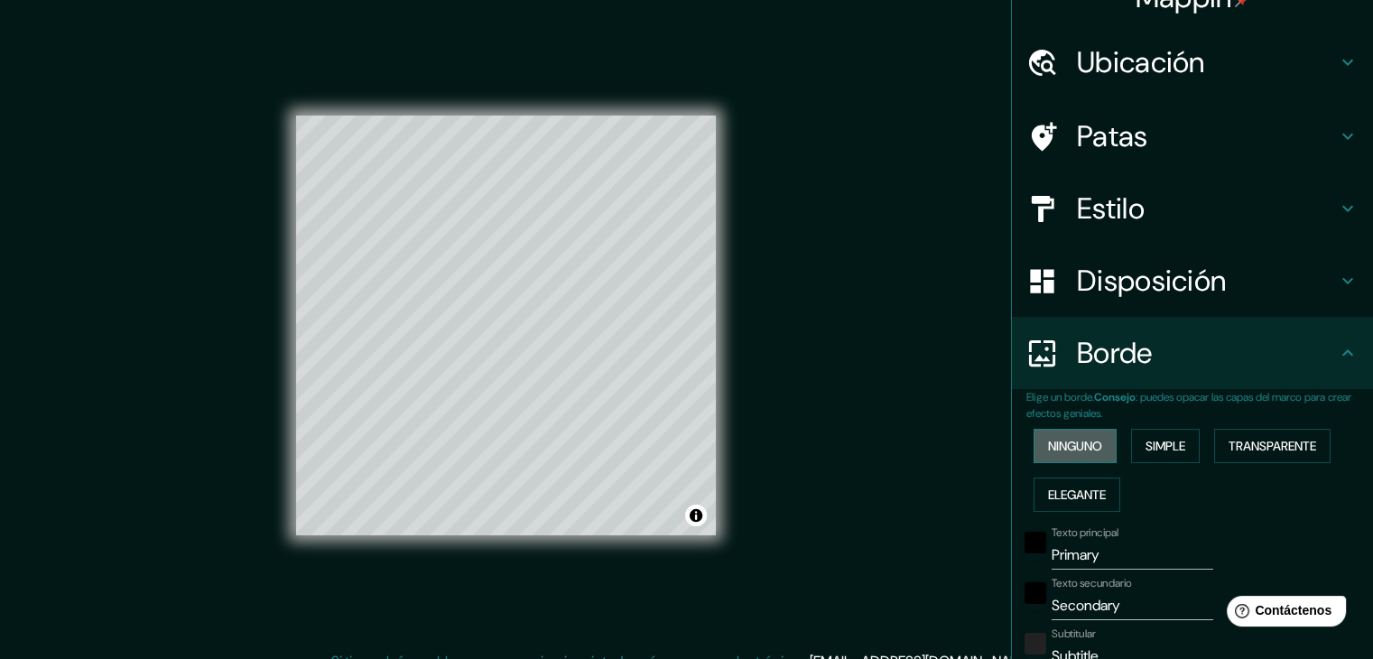
click at [1091, 435] on font "Ninguno" at bounding box center [1075, 445] width 54 height 23
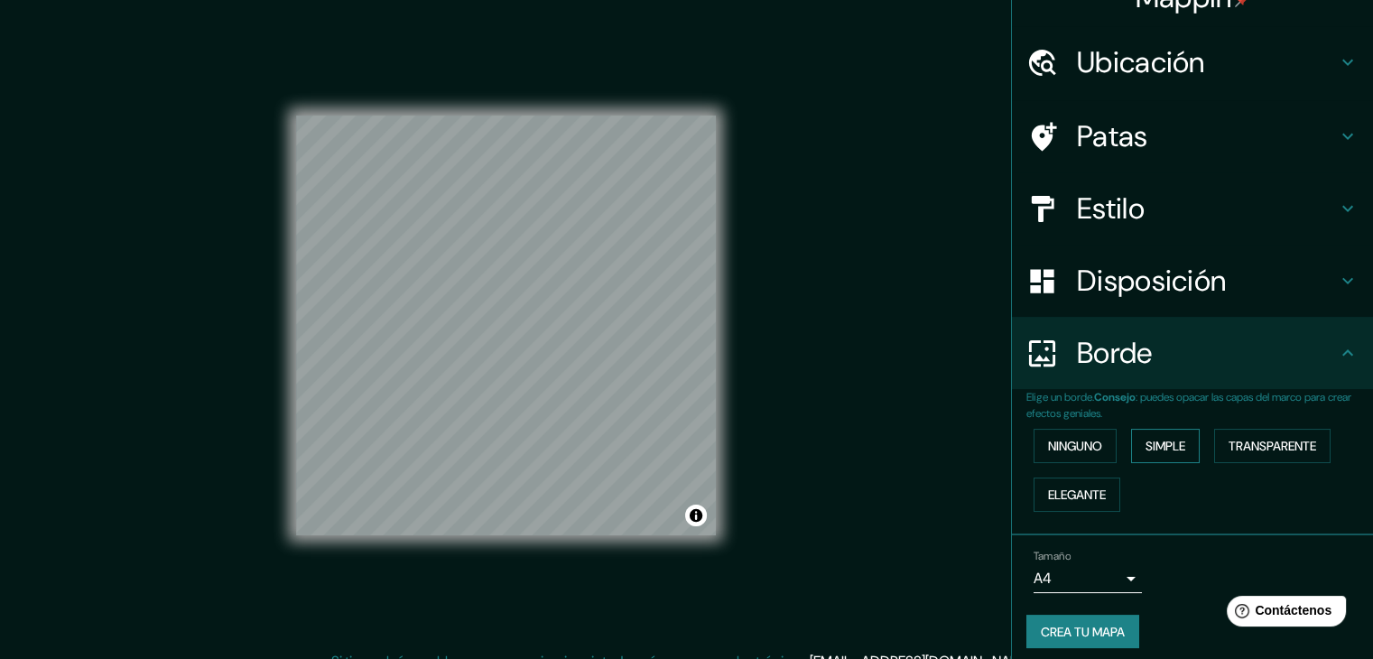
click at [1156, 450] on font "Simple" at bounding box center [1166, 446] width 40 height 16
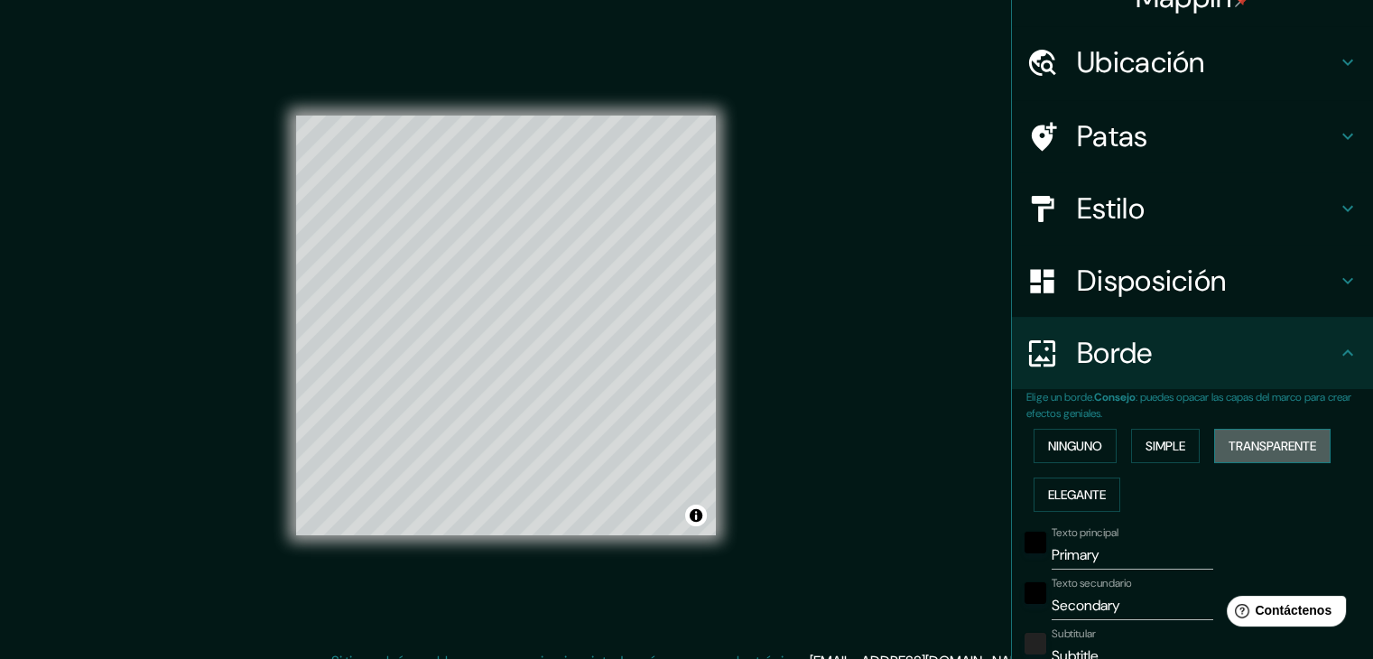
click at [1253, 443] on font "Transparente" at bounding box center [1273, 446] width 88 height 16
click at [1156, 447] on font "Simple" at bounding box center [1166, 446] width 40 height 16
click at [1048, 438] on font "Ninguno" at bounding box center [1075, 446] width 54 height 16
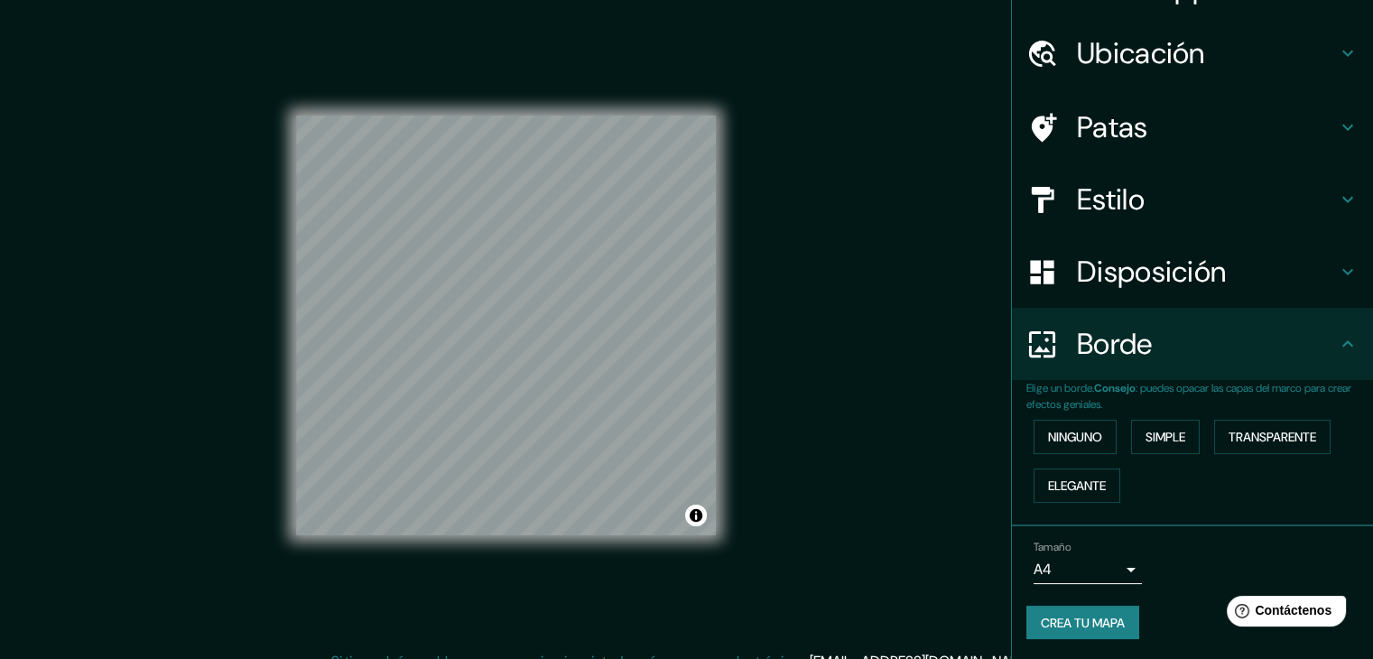
scroll to position [21, 0]
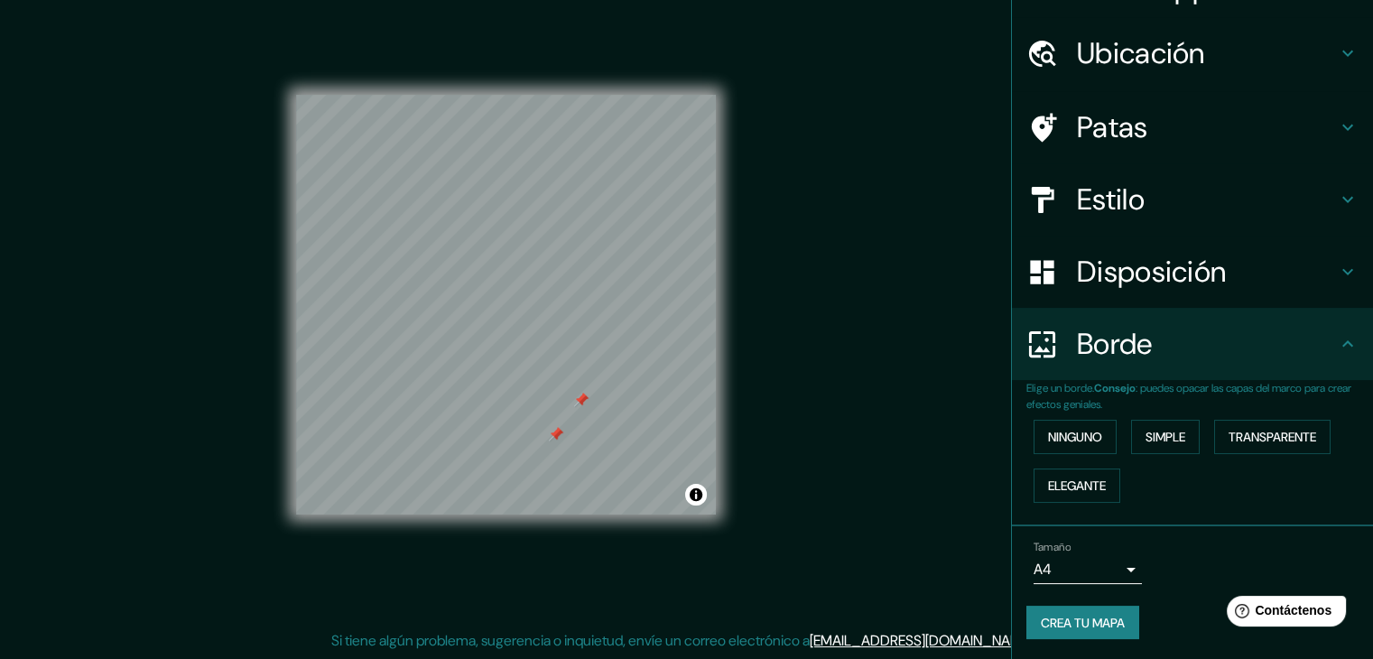
click at [556, 434] on div at bounding box center [556, 434] width 14 height 14
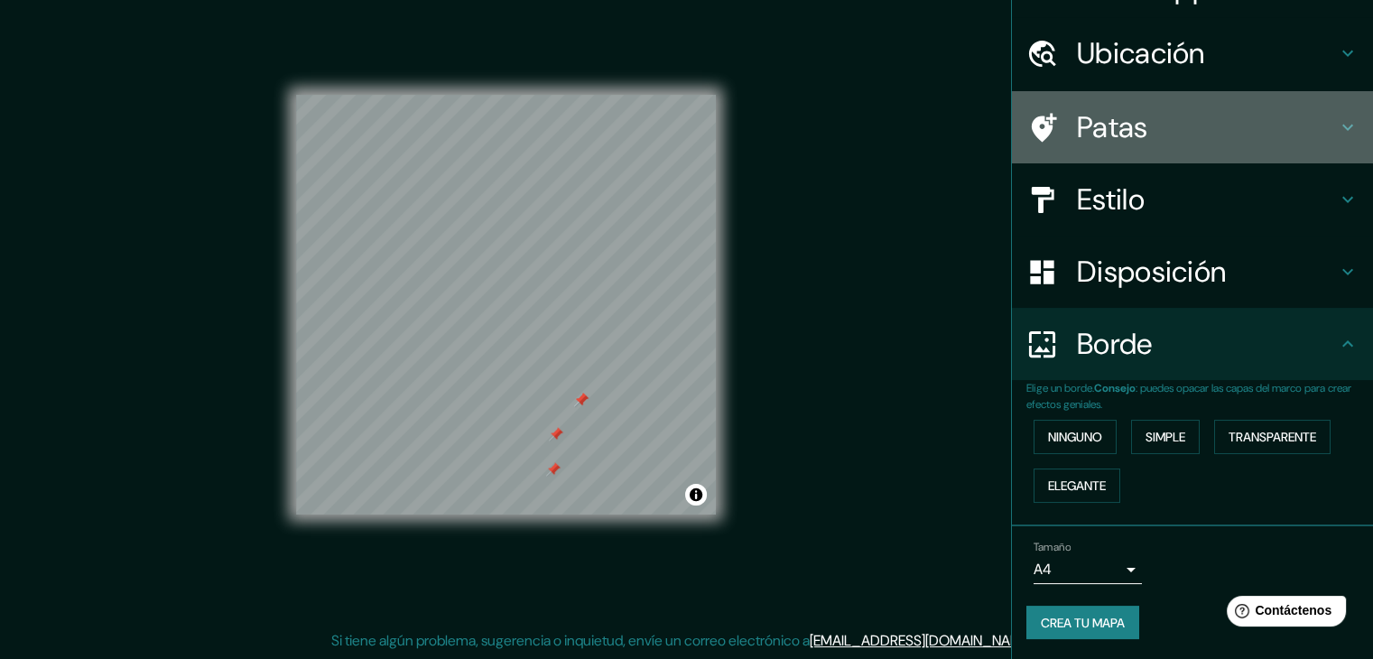
click at [1138, 145] on div "Patas" at bounding box center [1192, 127] width 361 height 72
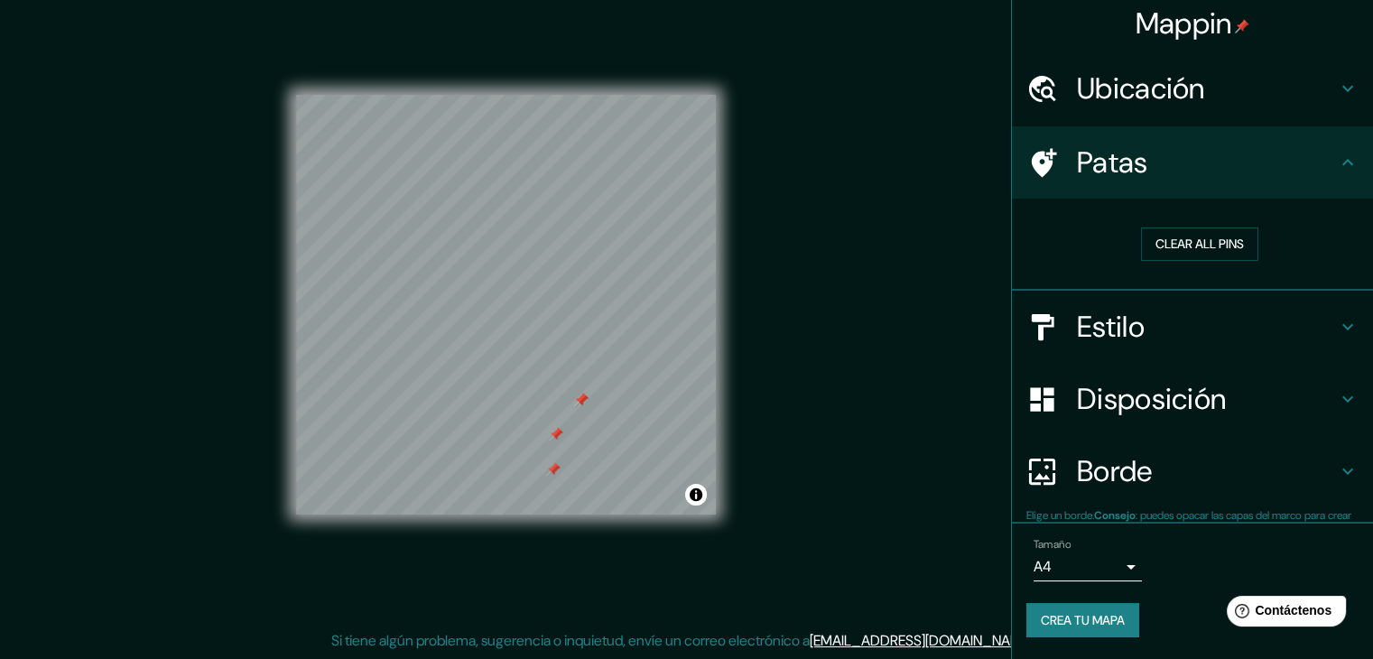
scroll to position [5, 0]
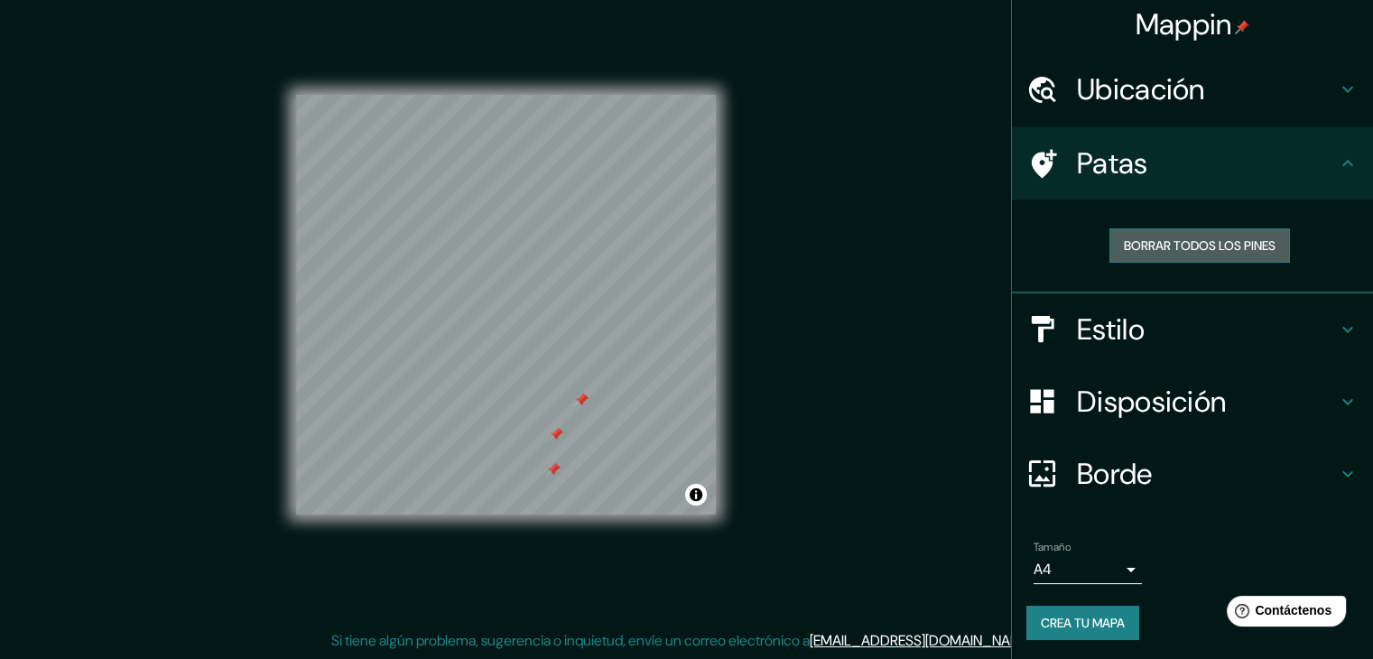
click at [1174, 241] on font "Borrar todos los pines" at bounding box center [1200, 245] width 152 height 16
click at [1124, 251] on font "Borrar todos los pines" at bounding box center [1200, 245] width 152 height 16
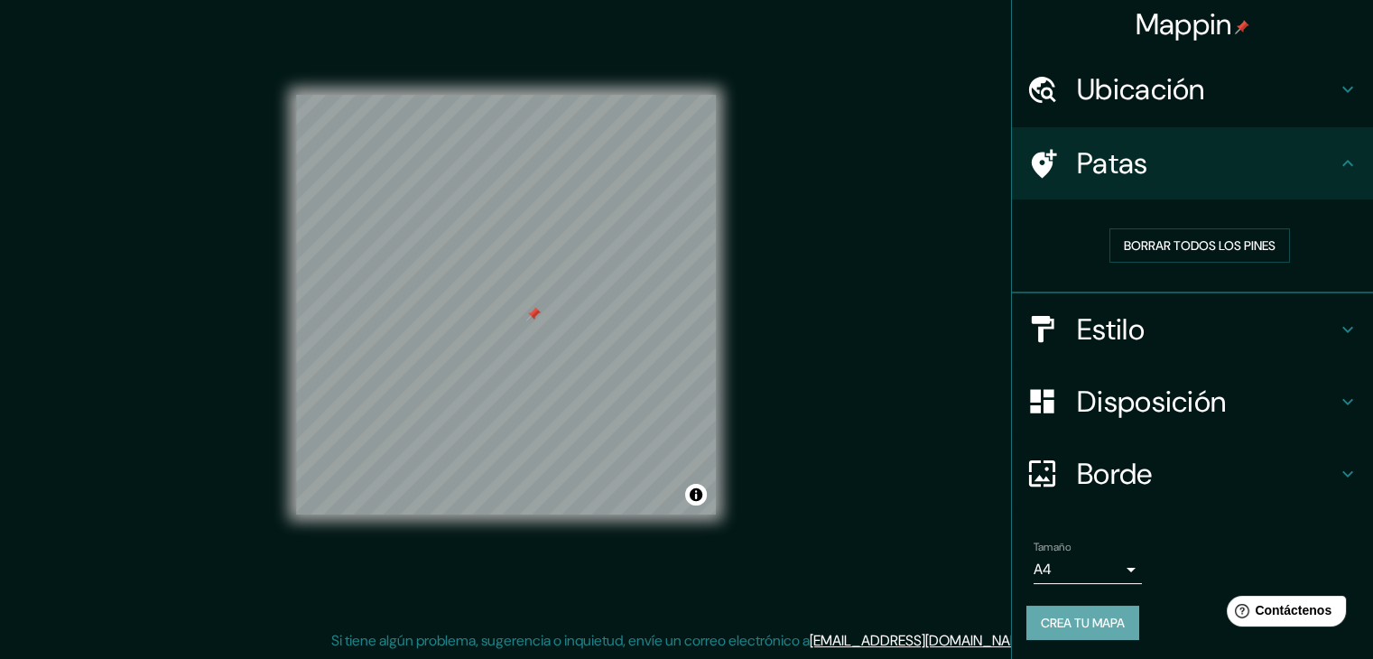
click at [1055, 636] on button "Crea tu mapa" at bounding box center [1083, 623] width 113 height 34
click at [1055, 636] on div "Crea tu mapa" at bounding box center [1193, 623] width 332 height 34
click at [1062, 621] on font "Crea tu mapa" at bounding box center [1083, 623] width 84 height 16
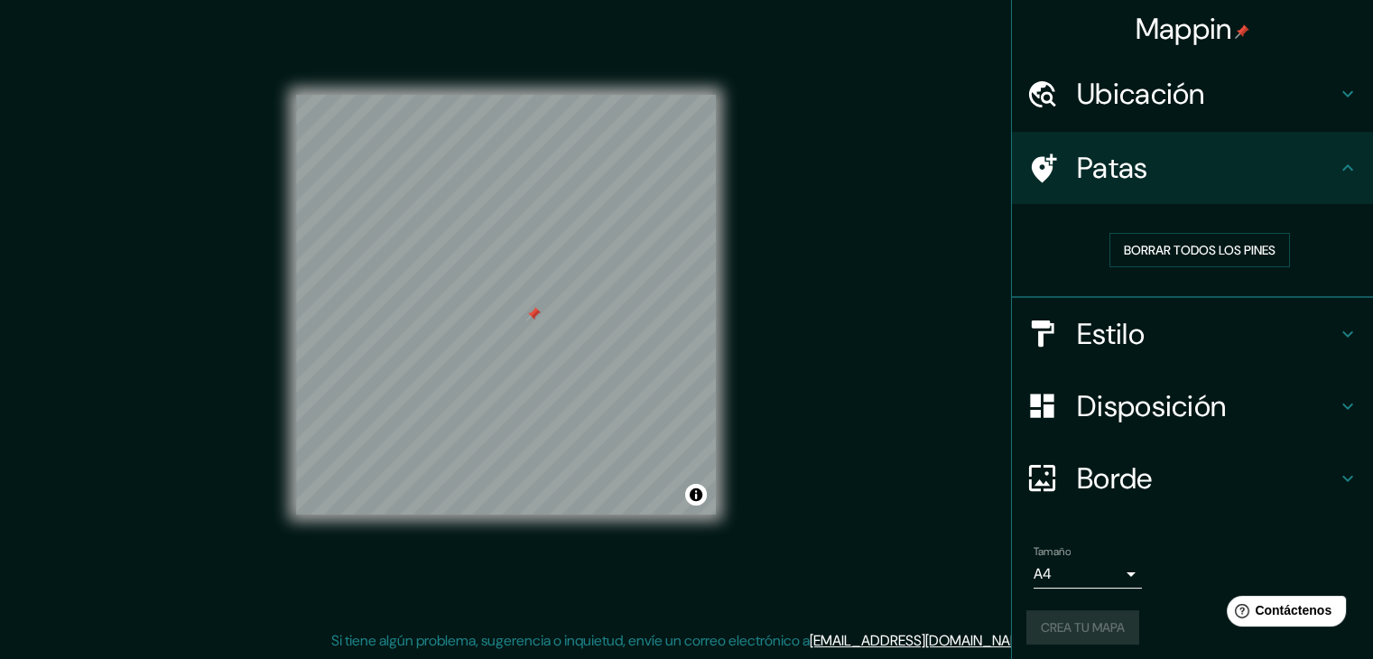
scroll to position [0, 0]
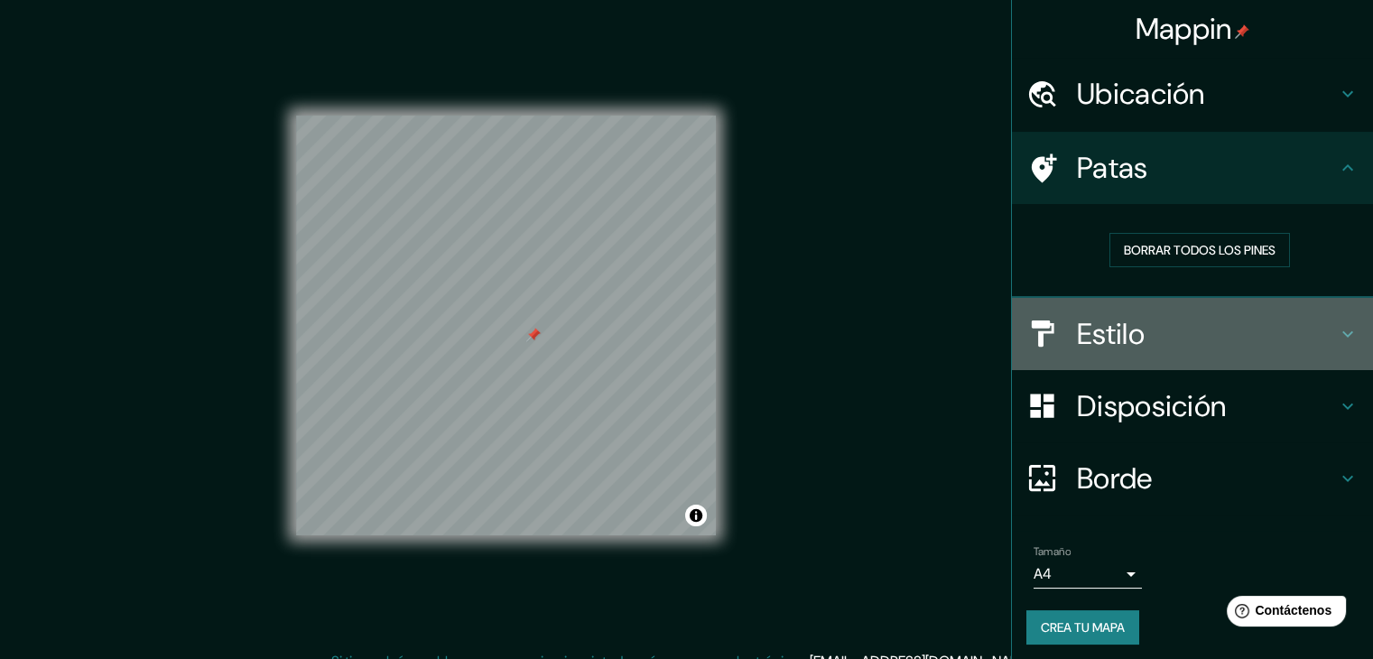
click at [1145, 332] on h4 "Estilo" at bounding box center [1207, 334] width 260 height 36
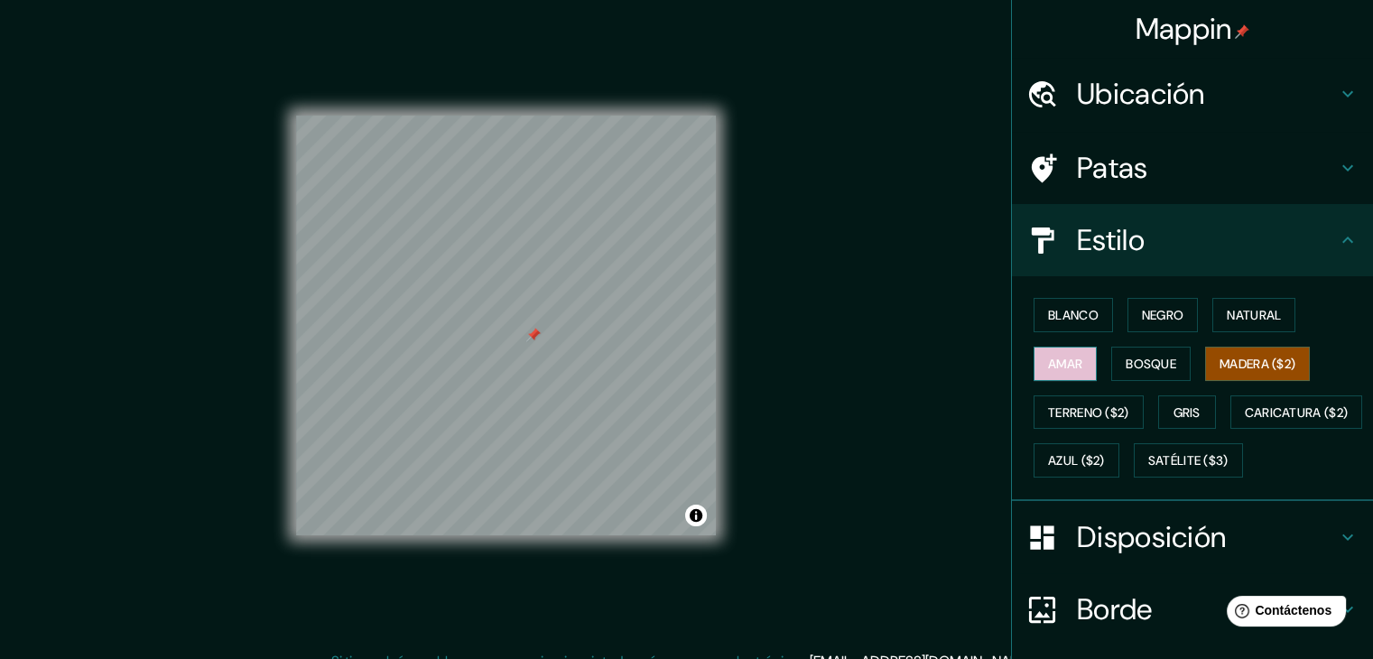
click at [1076, 362] on button "Amar" at bounding box center [1065, 364] width 63 height 34
click at [1238, 319] on font "Natural" at bounding box center [1254, 315] width 54 height 16
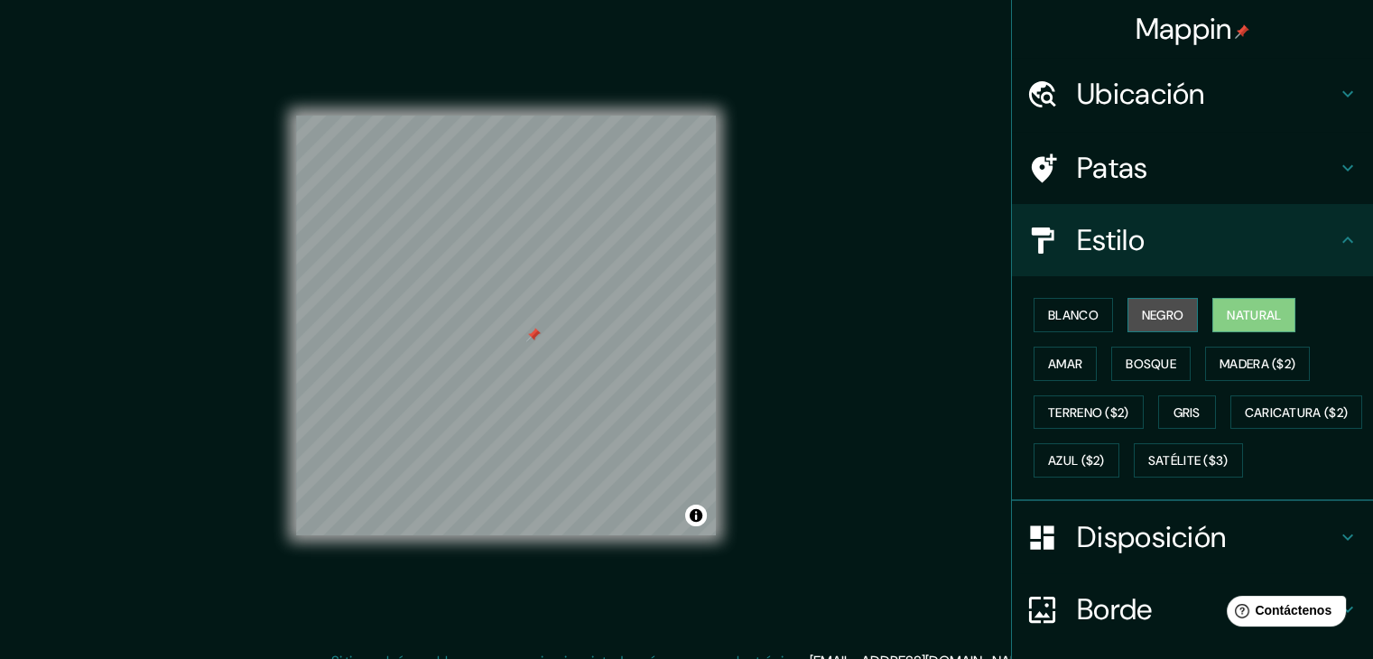
click at [1155, 310] on font "Negro" at bounding box center [1163, 315] width 42 height 16
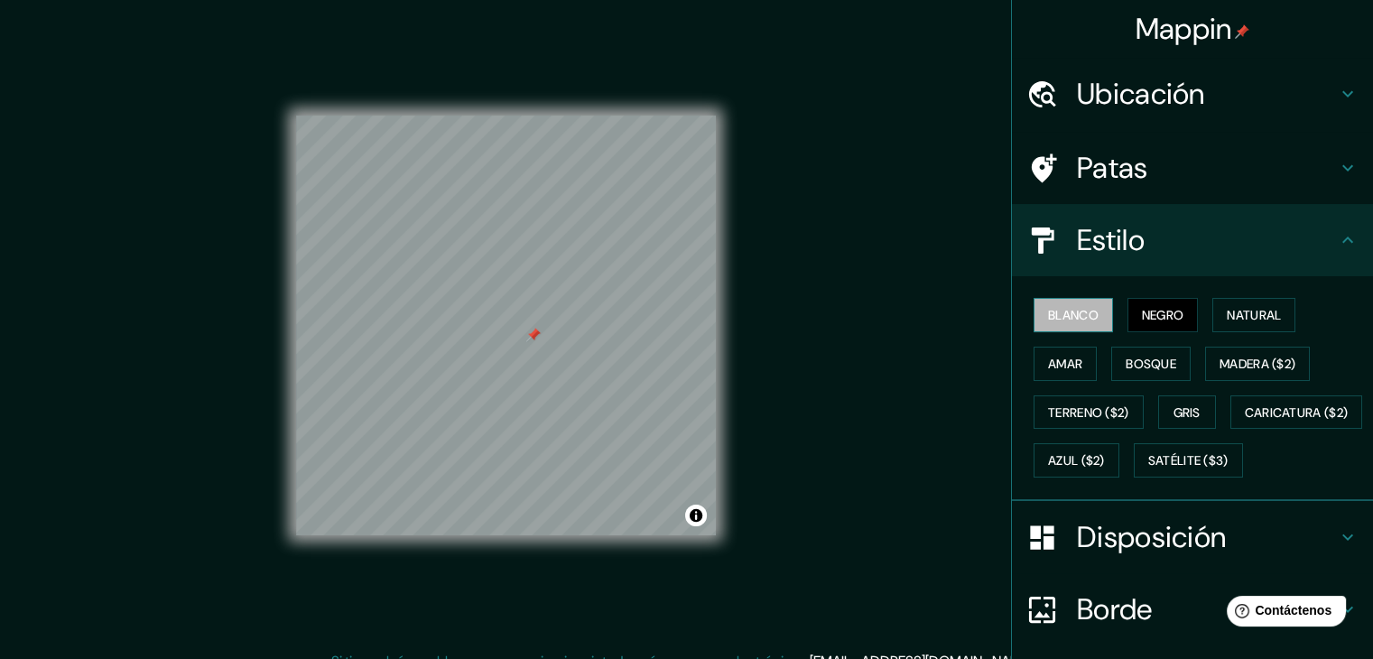
click at [1080, 308] on font "Blanco" at bounding box center [1073, 315] width 51 height 16
click at [1126, 370] on font "Bosque" at bounding box center [1151, 363] width 51 height 23
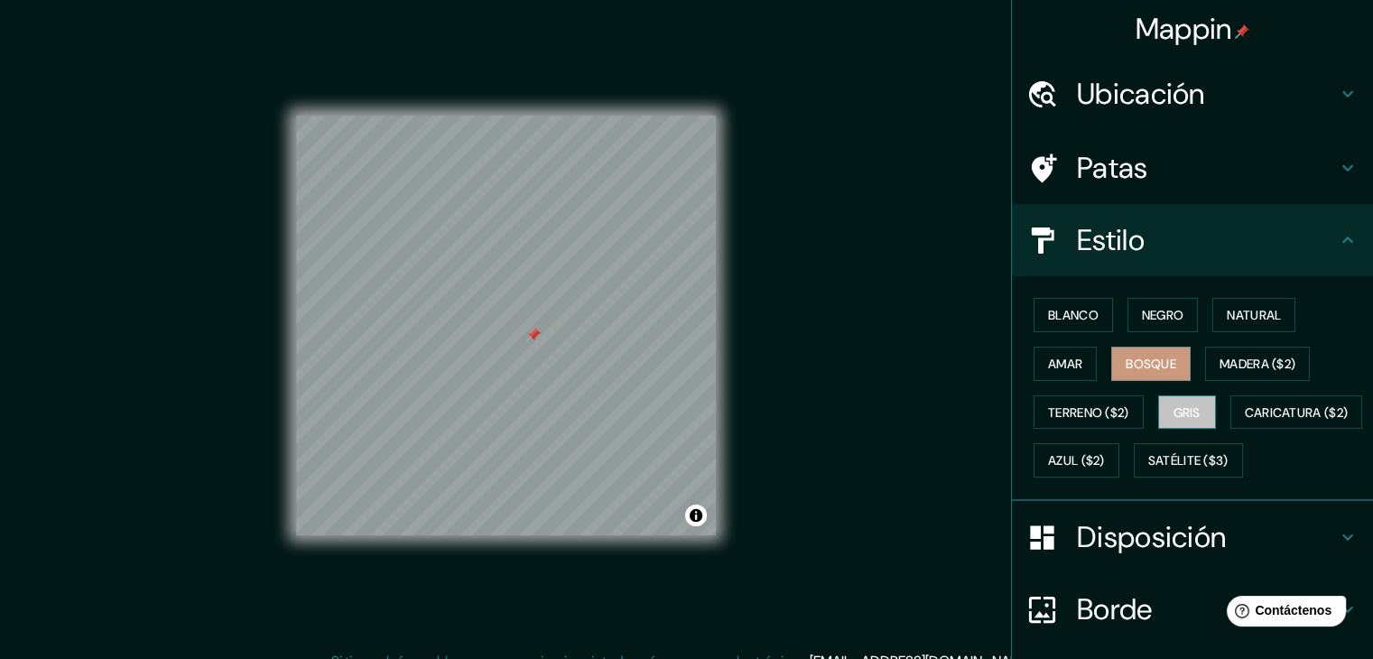
click at [1198, 418] on button "Gris" at bounding box center [1187, 412] width 58 height 34
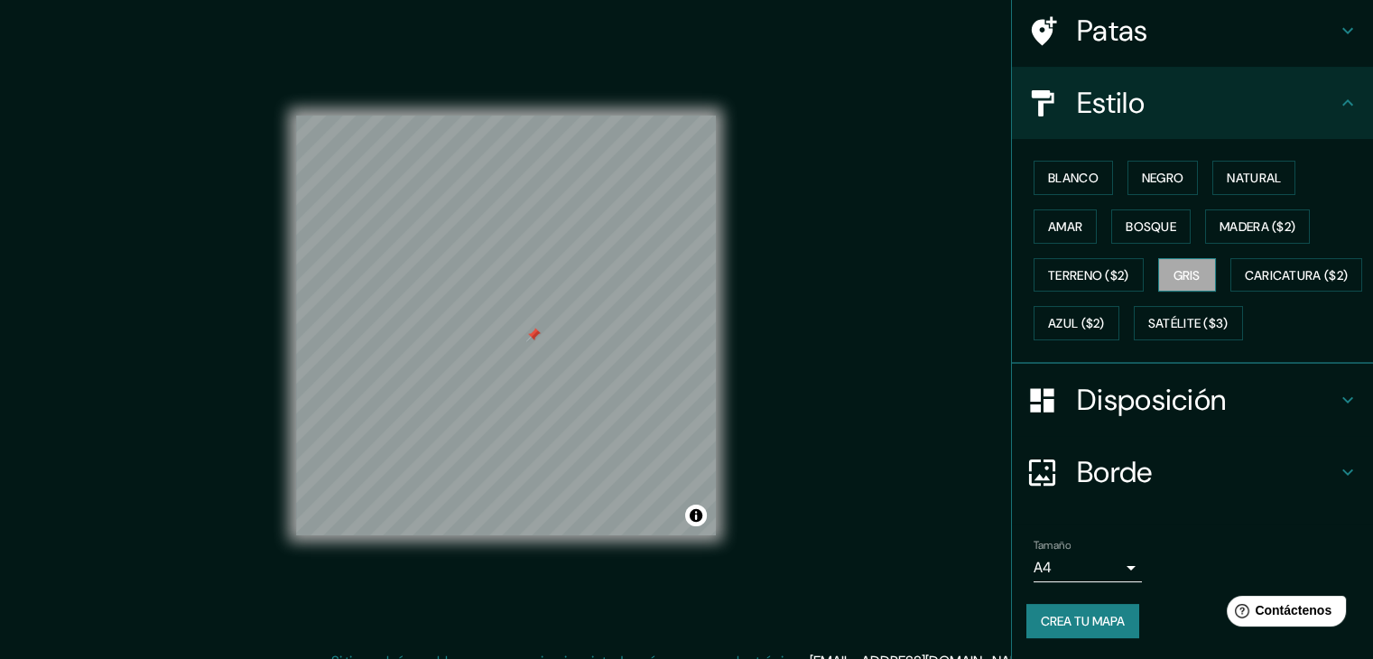
scroll to position [139, 0]
click at [1165, 221] on font "Bosque" at bounding box center [1151, 226] width 51 height 16
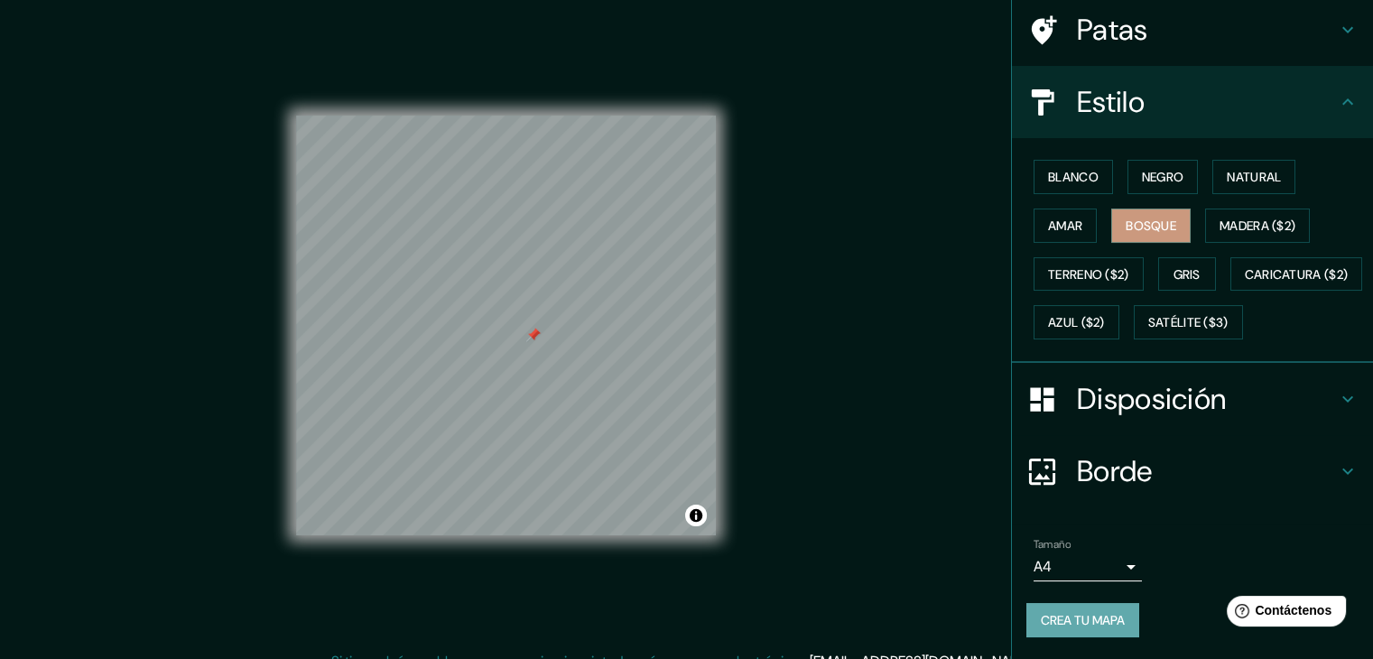
click at [1083, 625] on font "Crea tu mapa" at bounding box center [1083, 620] width 84 height 16
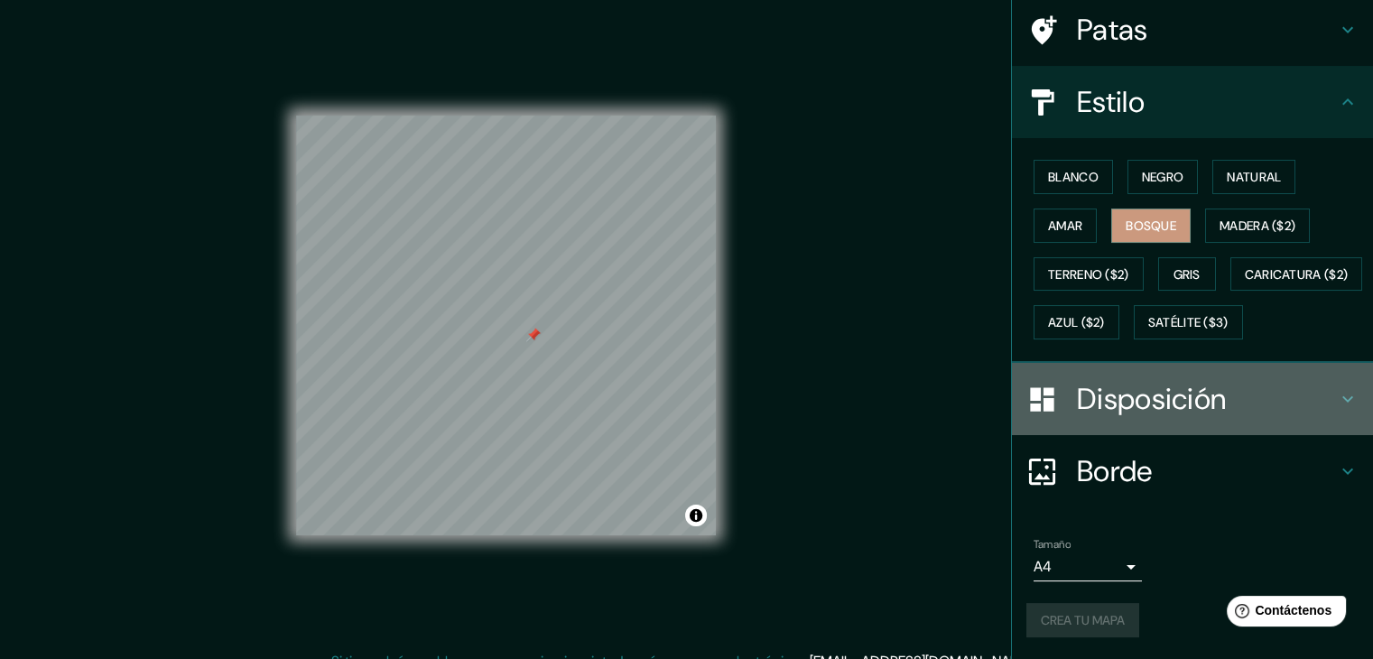
click at [1225, 390] on h4 "Disposición" at bounding box center [1207, 399] width 260 height 36
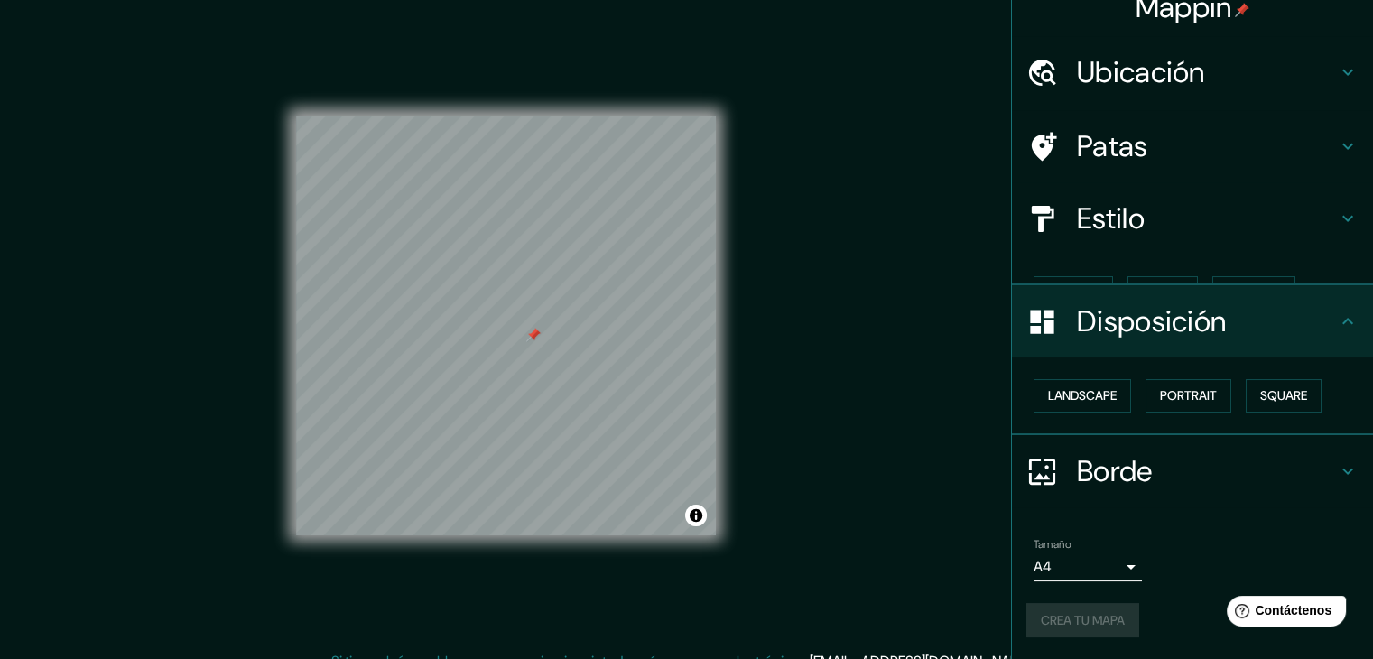
scroll to position [0, 0]
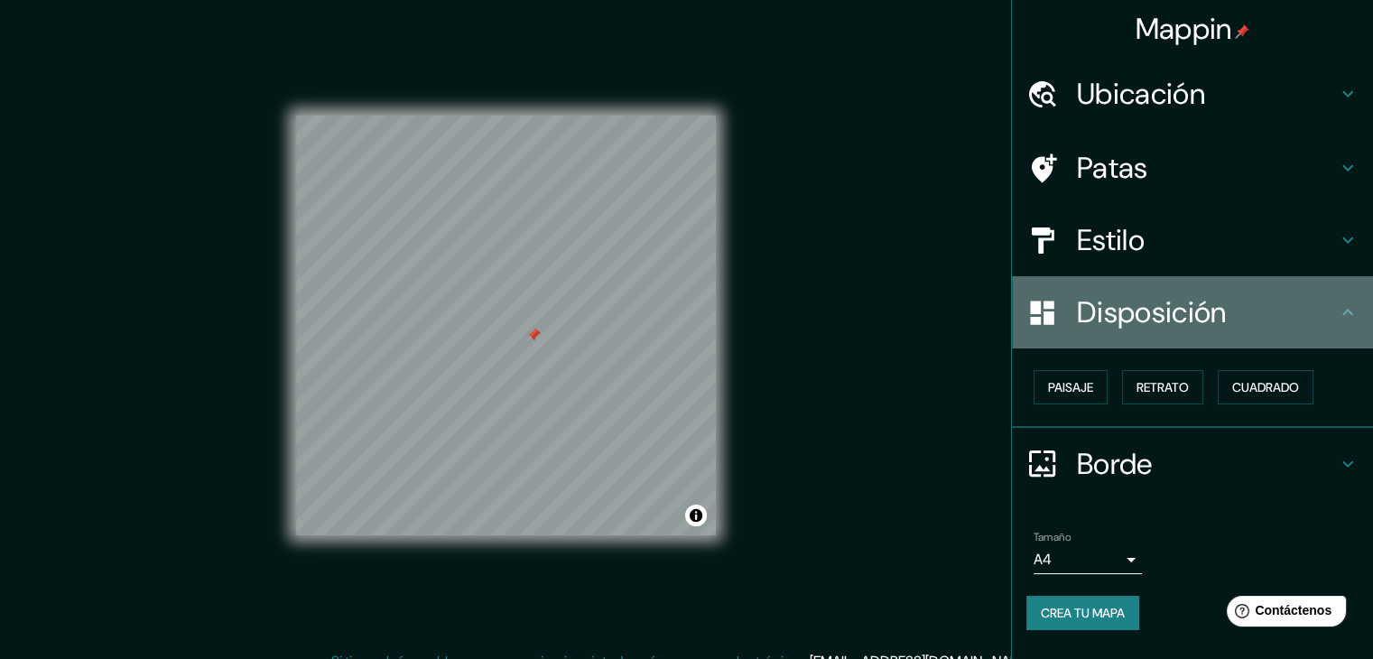
click at [1245, 301] on h4 "Disposición" at bounding box center [1207, 312] width 260 height 36
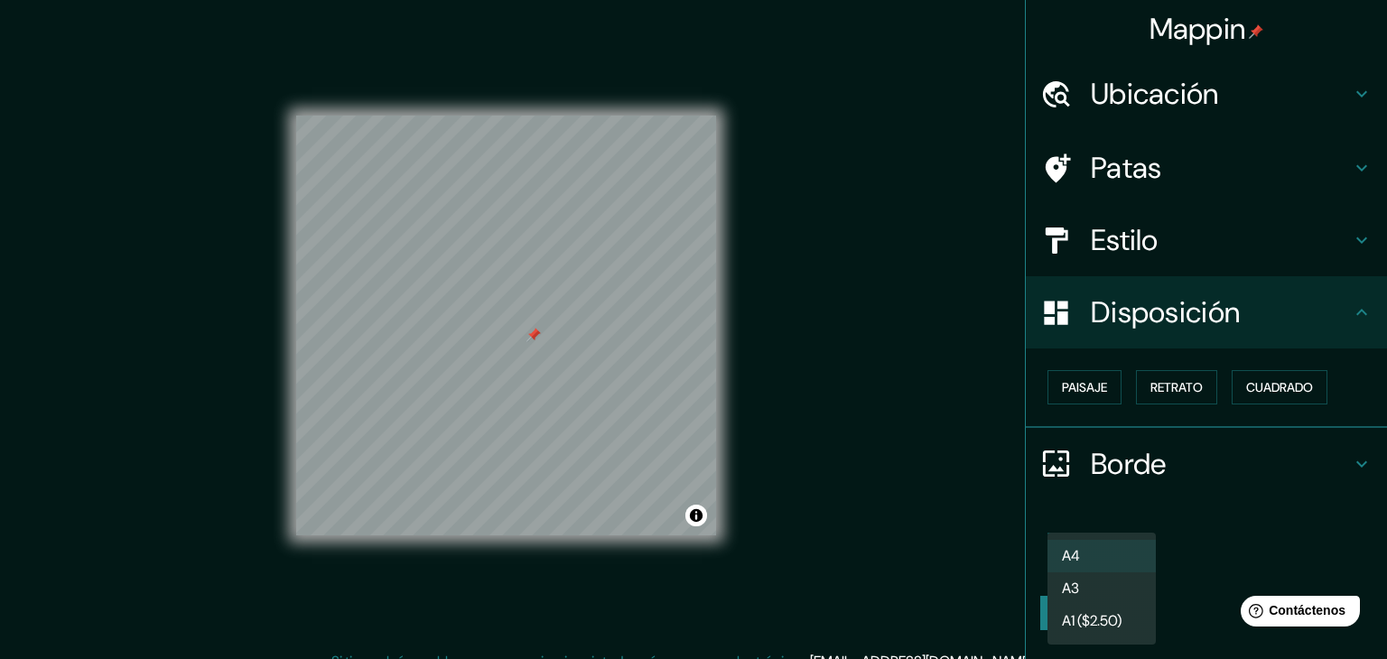
click at [1130, 553] on body "Mappin Ubicación [GEOGRAPHIC_DATA], [GEOGRAPHIC_DATA], [GEOGRAPHIC_DATA] Patas …" at bounding box center [693, 329] width 1387 height 659
click at [1121, 584] on li "A3" at bounding box center [1101, 589] width 108 height 33
type input "a4"
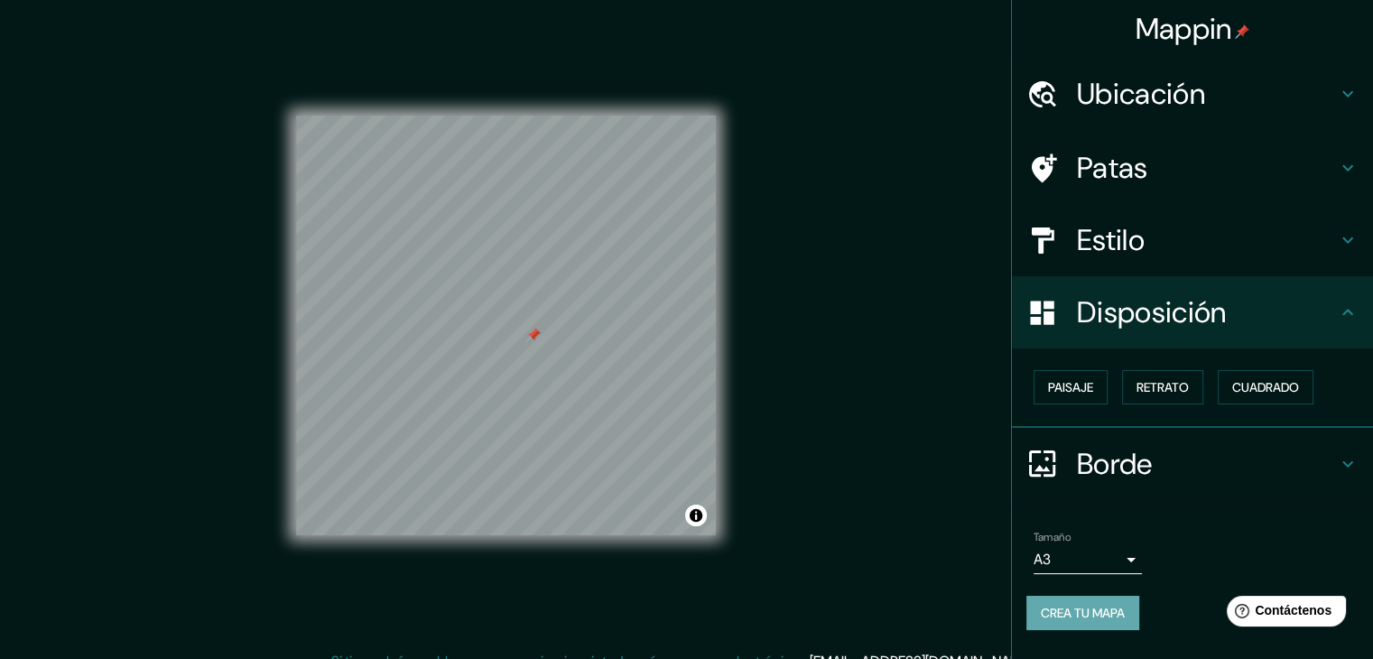
click at [1119, 618] on font "Crea tu mapa" at bounding box center [1083, 613] width 84 height 16
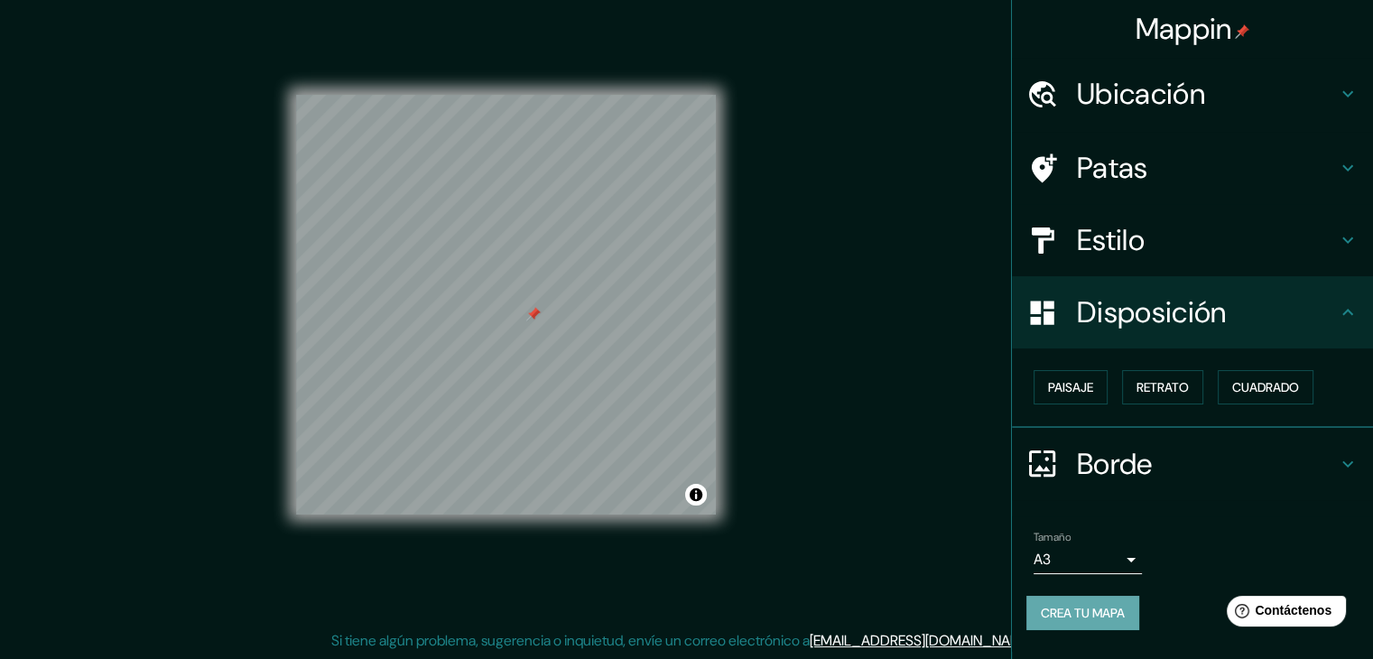
click at [1118, 596] on button "Crea tu mapa" at bounding box center [1083, 613] width 113 height 34
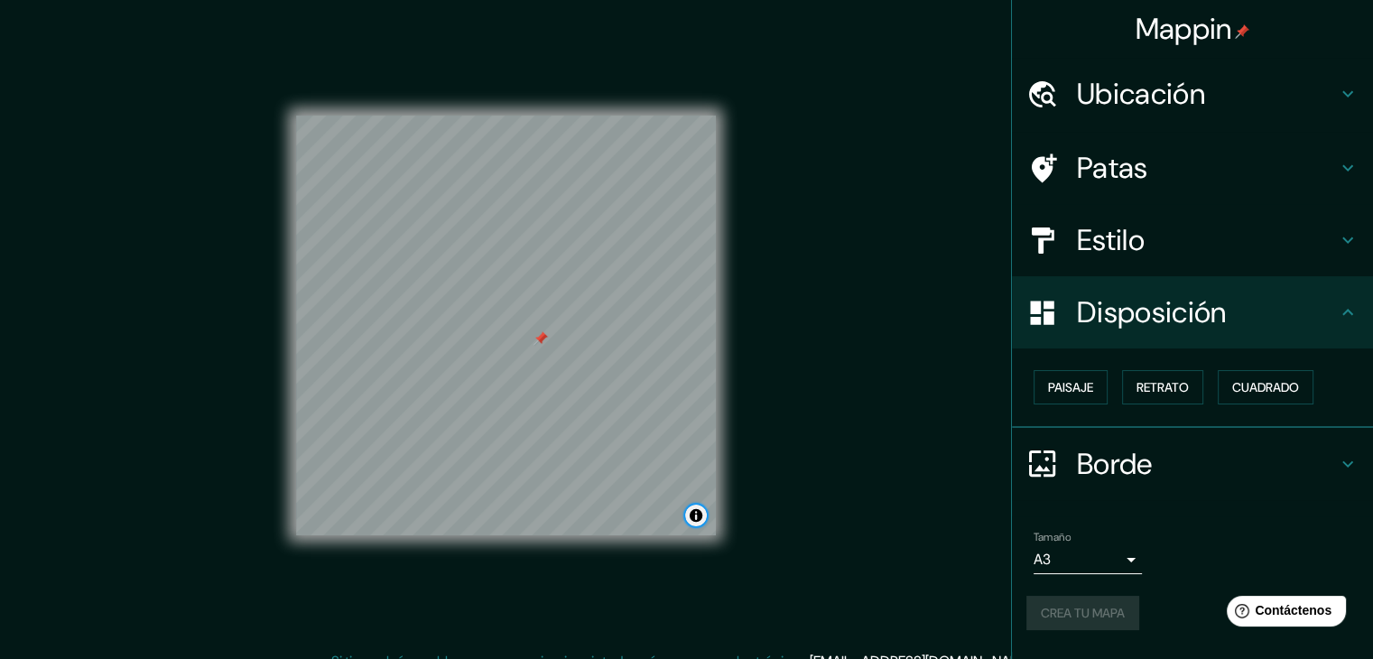
click at [700, 511] on button "Activar o desactivar atribución" at bounding box center [696, 516] width 22 height 22
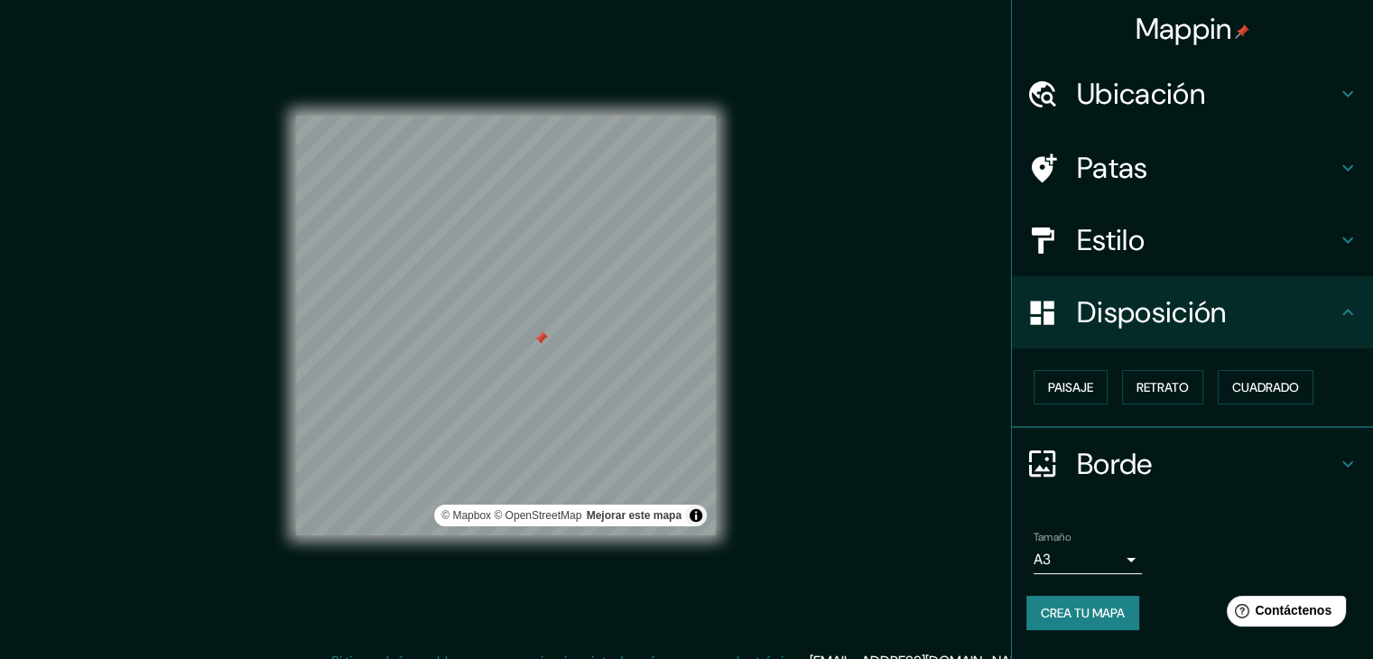
click at [1004, 572] on div "Mappin Ubicación [GEOGRAPHIC_DATA], [GEOGRAPHIC_DATA], [GEOGRAPHIC_DATA] Patas …" at bounding box center [686, 340] width 1373 height 680
click at [1002, 572] on div "Mappin Ubicación [GEOGRAPHIC_DATA], [GEOGRAPHIC_DATA], [GEOGRAPHIC_DATA] Patas …" at bounding box center [686, 340] width 1373 height 680
click at [703, 512] on button "Activar o desactivar atribución" at bounding box center [696, 516] width 22 height 22
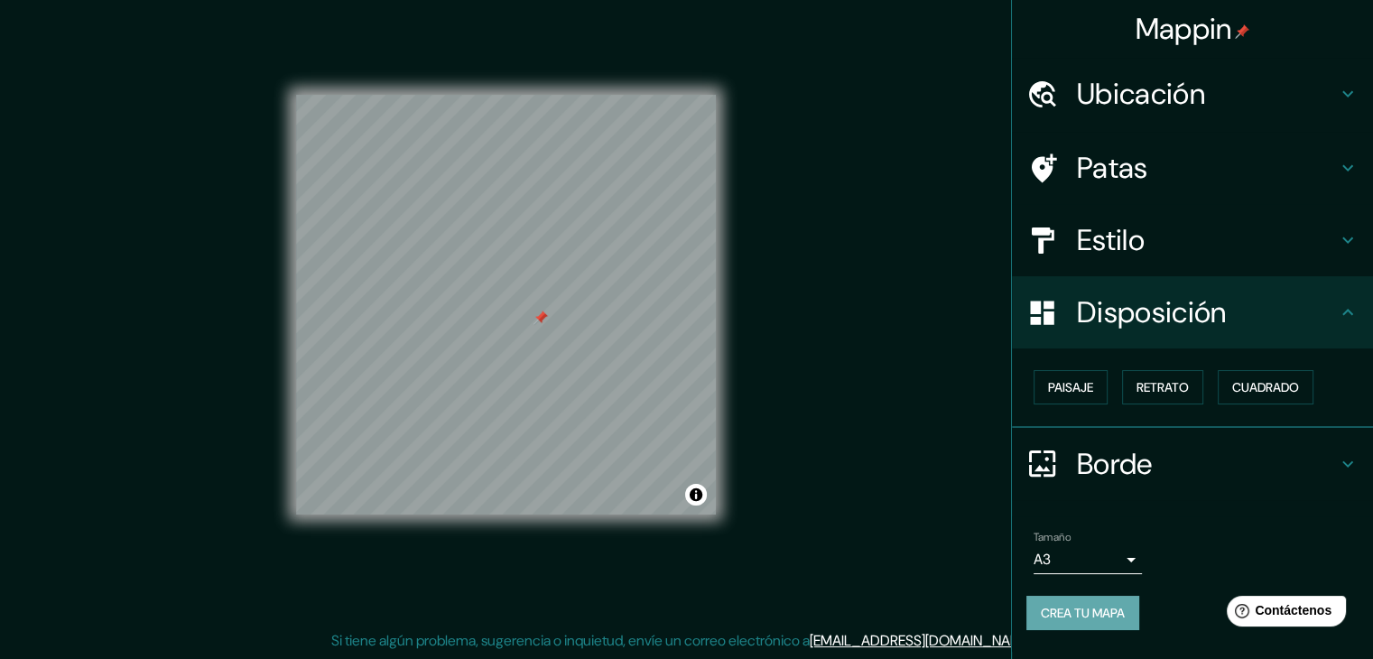
click at [1115, 605] on font "Crea tu mapa" at bounding box center [1083, 613] width 84 height 16
click at [1115, 605] on div "Crea tu mapa" at bounding box center [1193, 613] width 332 height 34
